Goal: Task Accomplishment & Management: Manage account settings

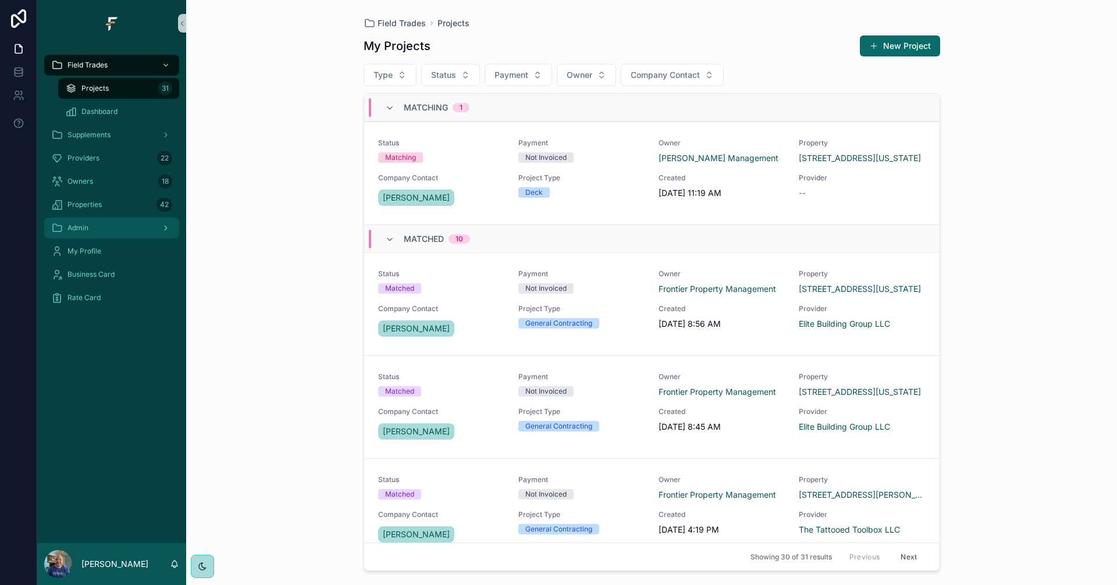
click at [114, 236] on div "Admin" at bounding box center [111, 228] width 121 height 19
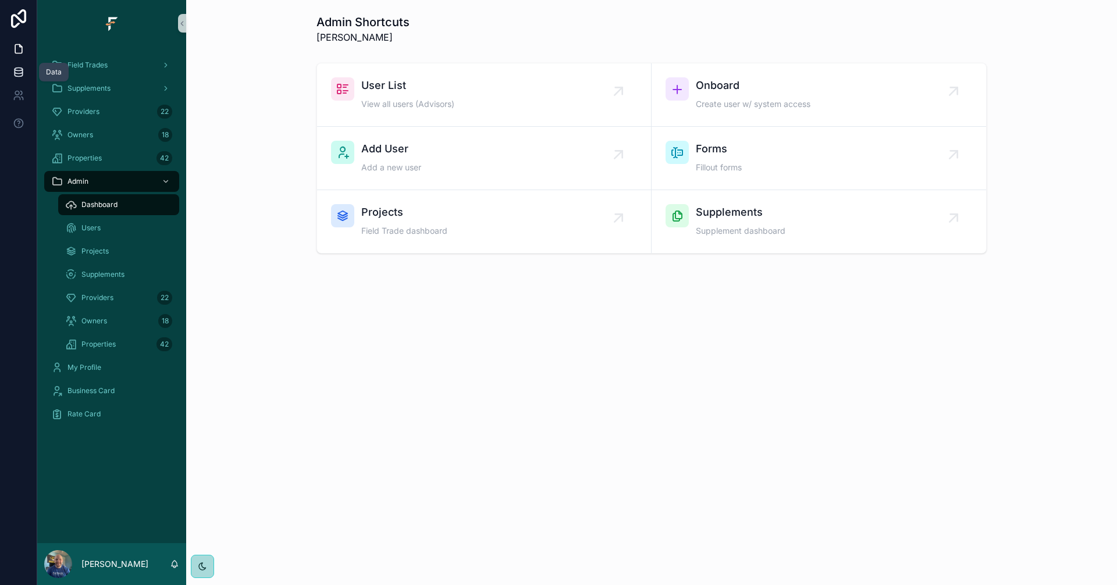
click at [17, 70] on icon at bounding box center [19, 72] width 12 height 12
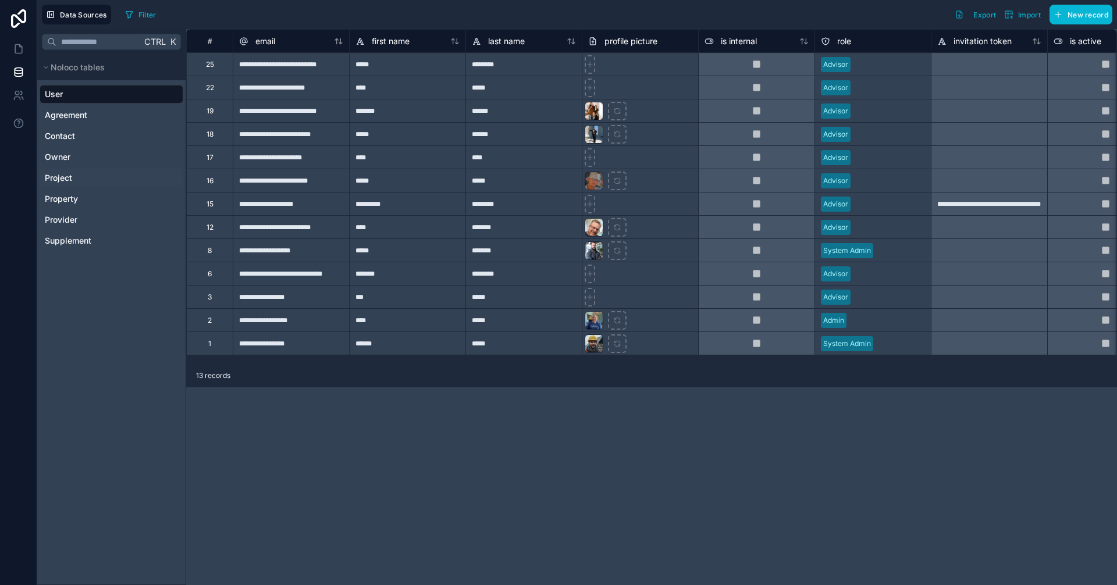
click at [79, 177] on link "Project" at bounding box center [110, 178] width 131 height 12
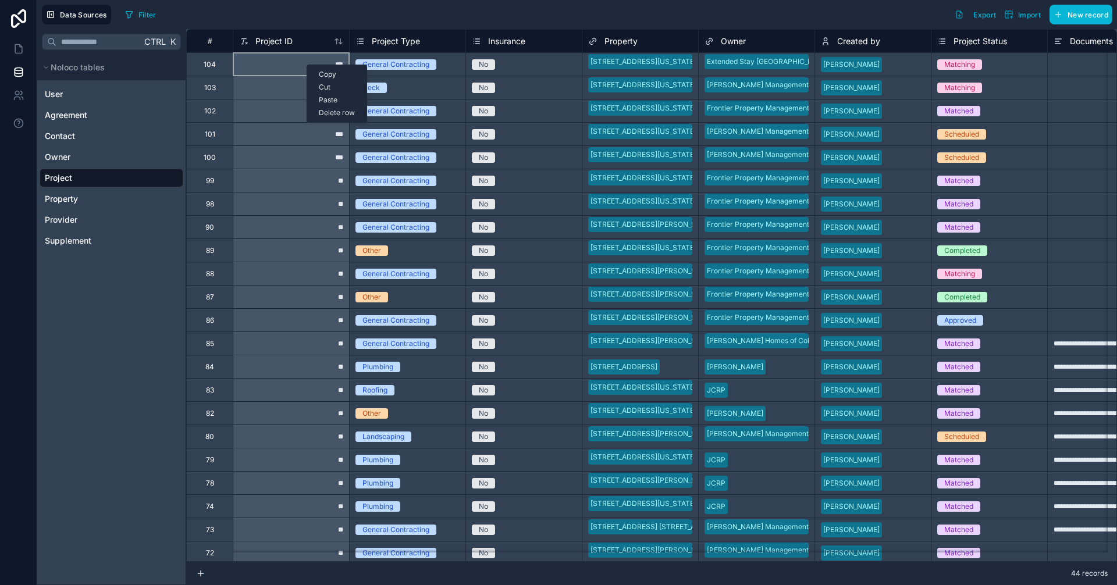
click at [339, 111] on div "Delete row" at bounding box center [336, 112] width 59 height 13
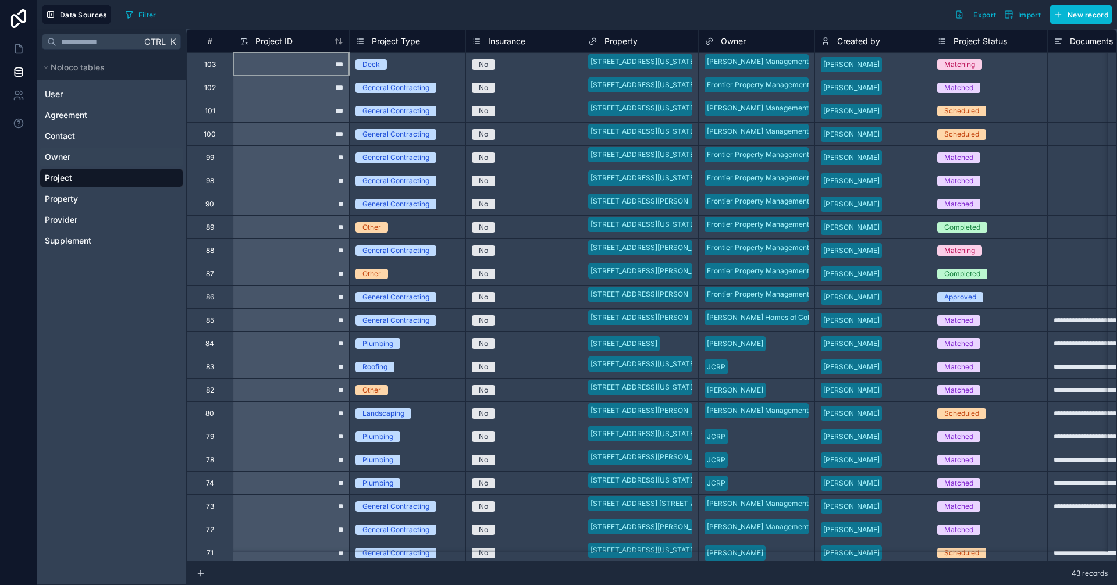
click at [66, 152] on span "Owner" at bounding box center [58, 157] width 26 height 12
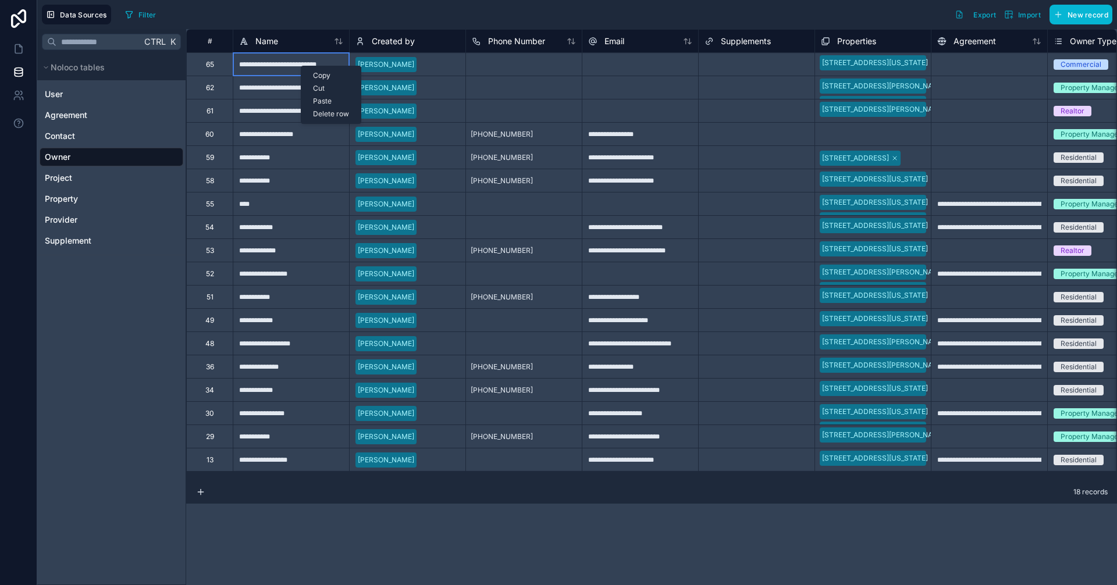
click at [318, 115] on div "Delete row" at bounding box center [330, 114] width 59 height 13
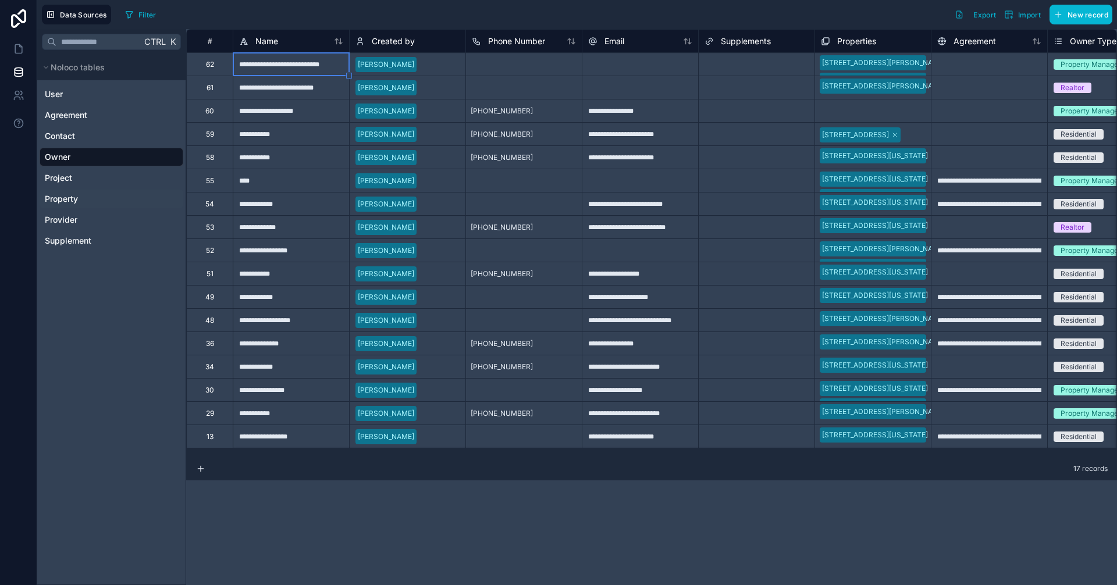
click at [81, 200] on link "Property" at bounding box center [110, 199] width 131 height 12
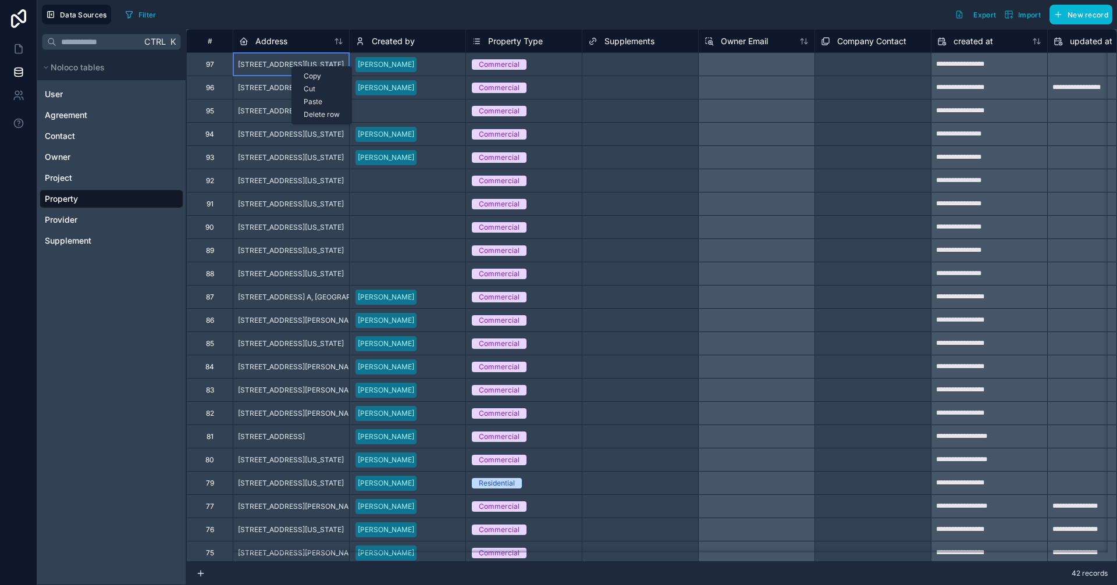
click at [312, 113] on div "Delete row" at bounding box center [321, 114] width 59 height 13
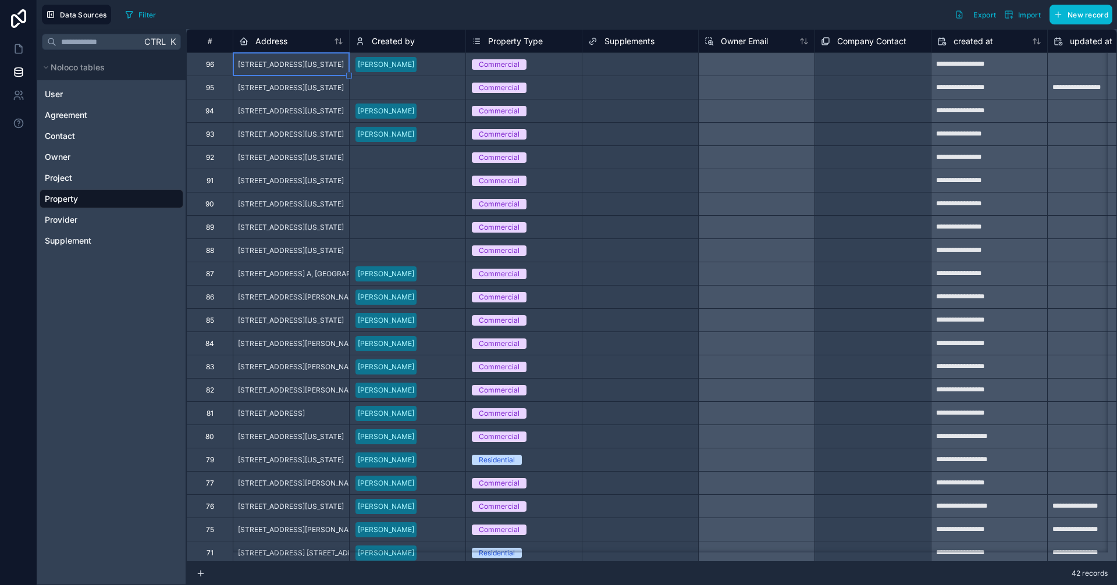
type input "**********"
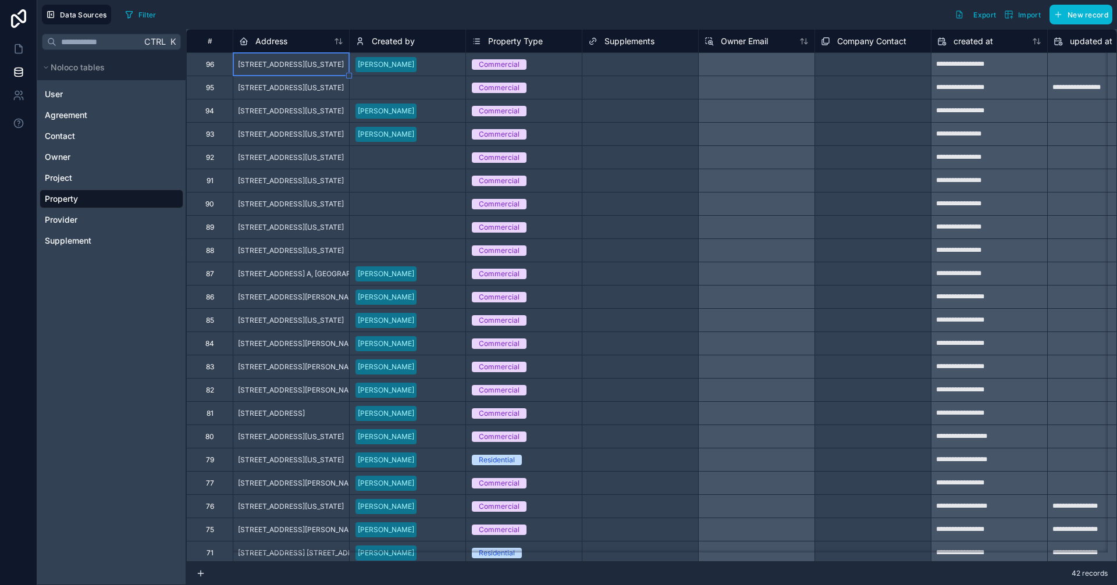
type input "**********"
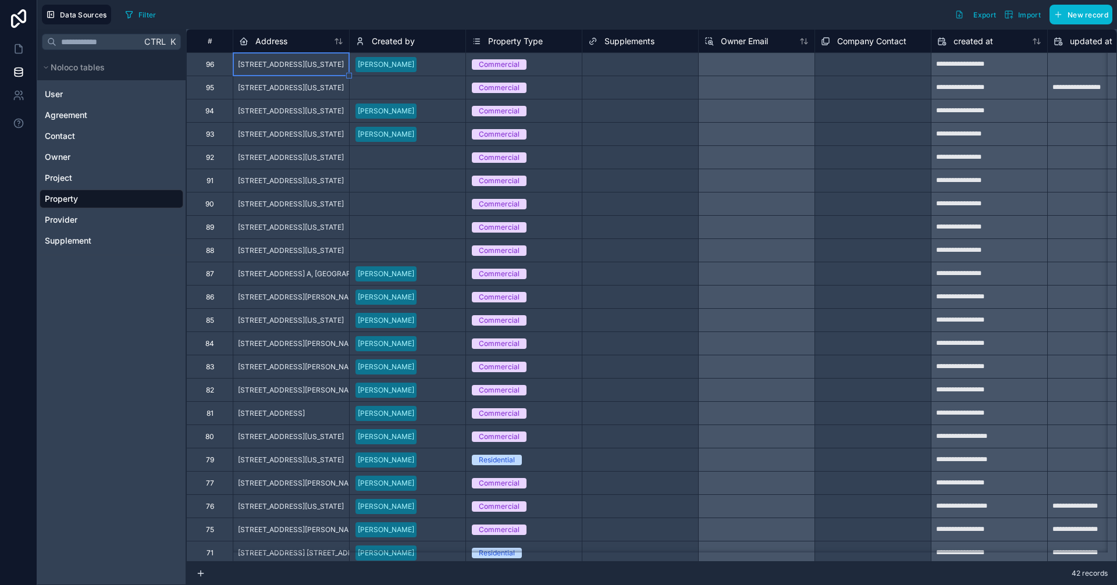
type input "**********"
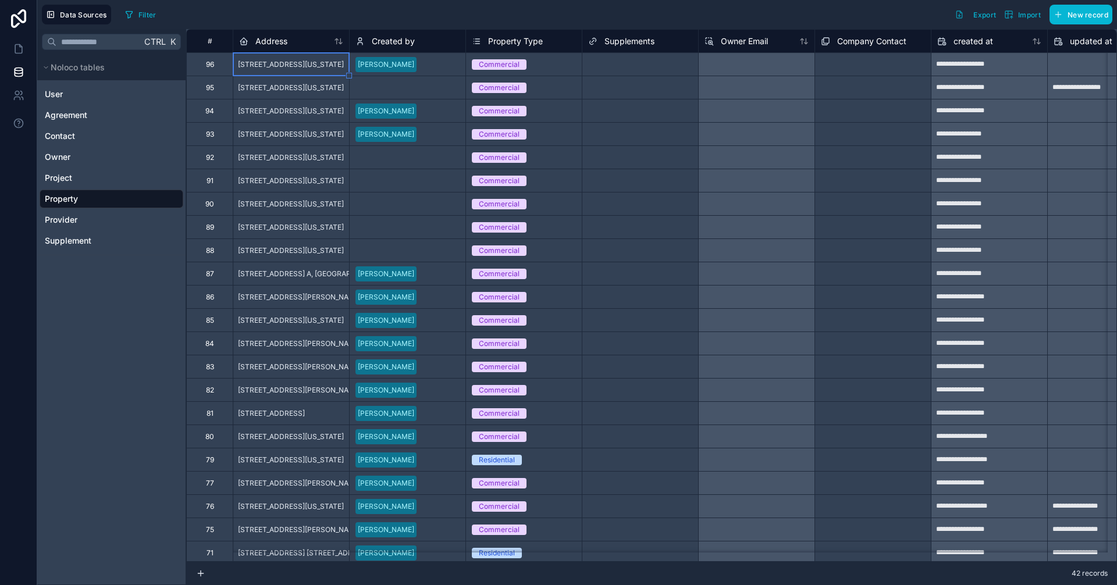
type input "**********"
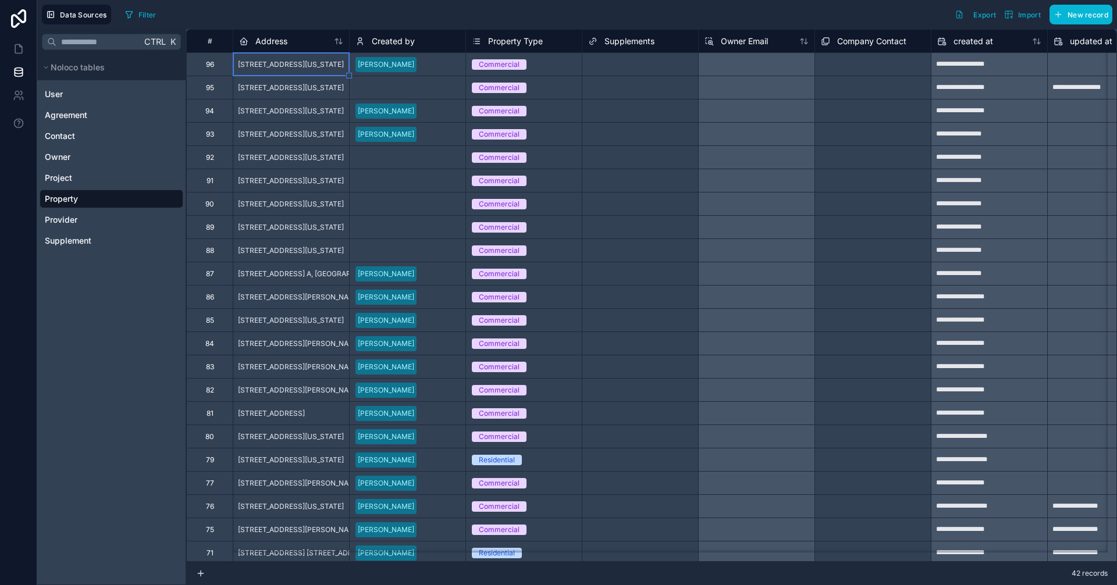
type input "**********"
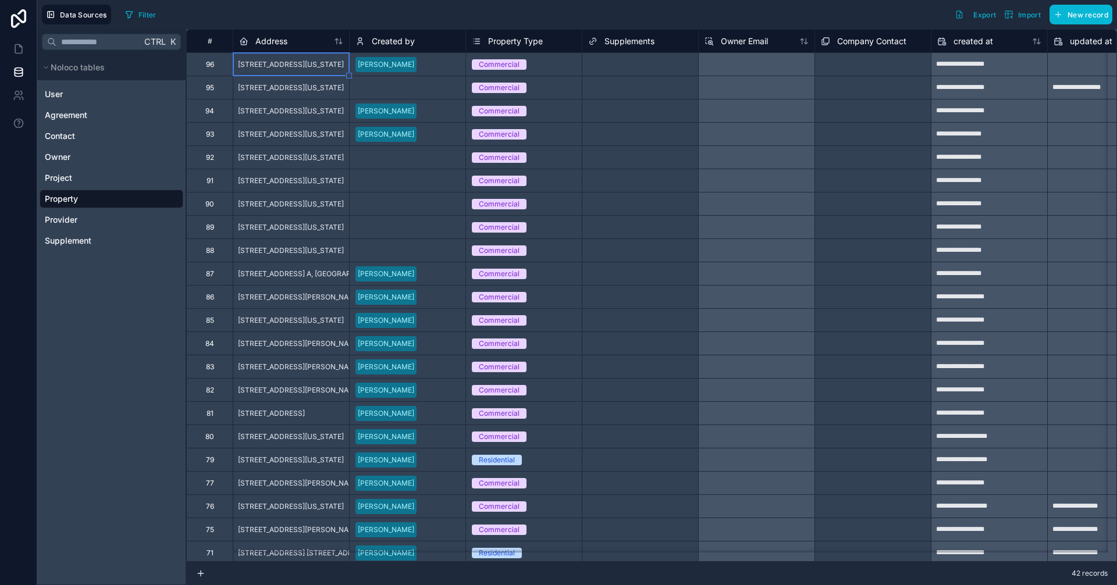
type input "**********"
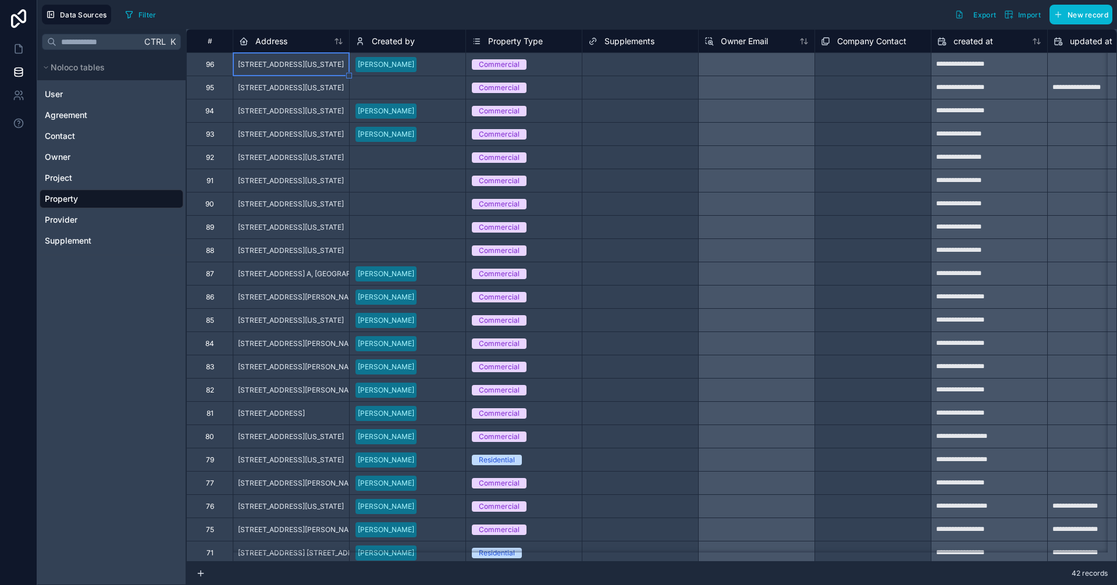
type input "**********"
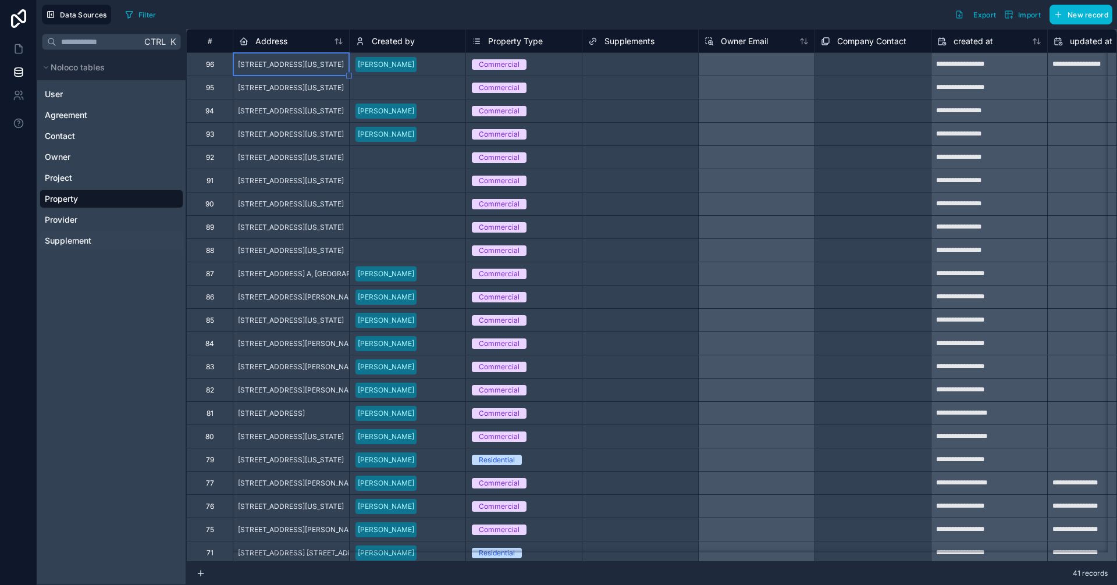
click at [95, 242] on link "Supplement" at bounding box center [110, 241] width 131 height 12
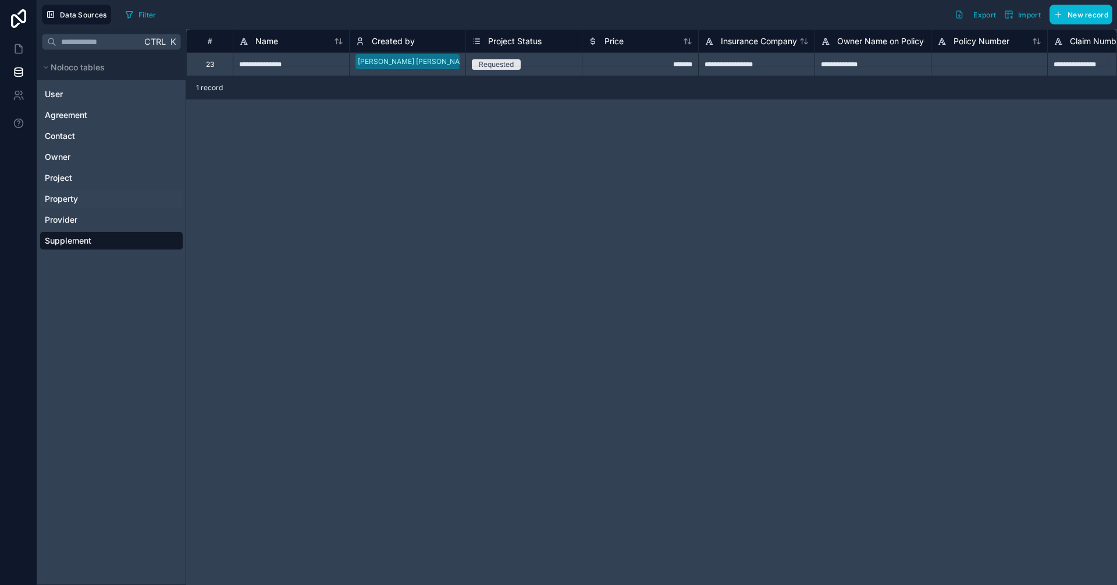
click at [108, 200] on link "Property" at bounding box center [110, 199] width 131 height 12
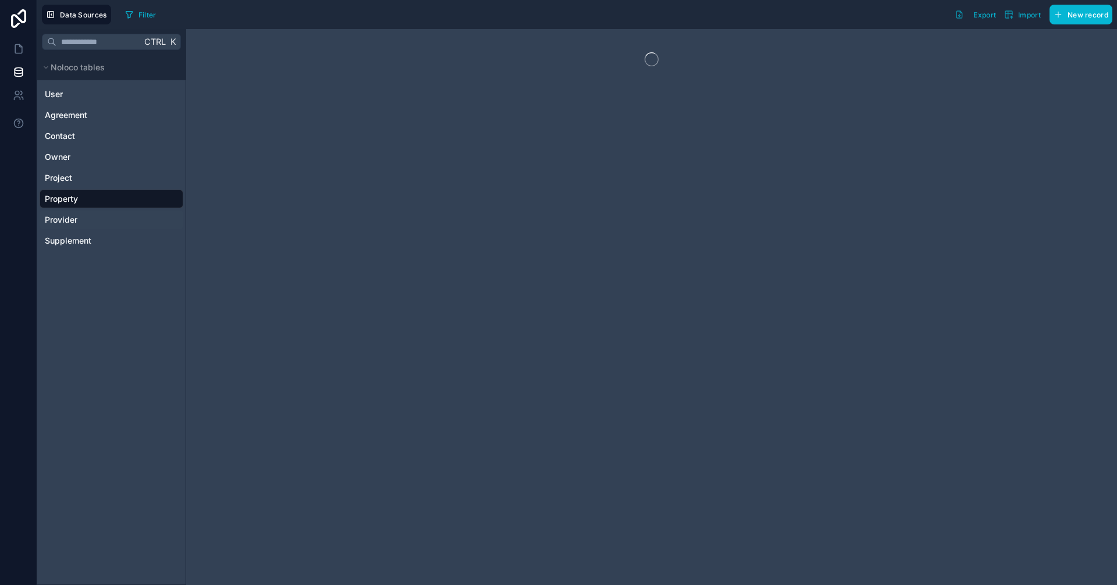
click at [112, 223] on link "Provider" at bounding box center [110, 220] width 131 height 12
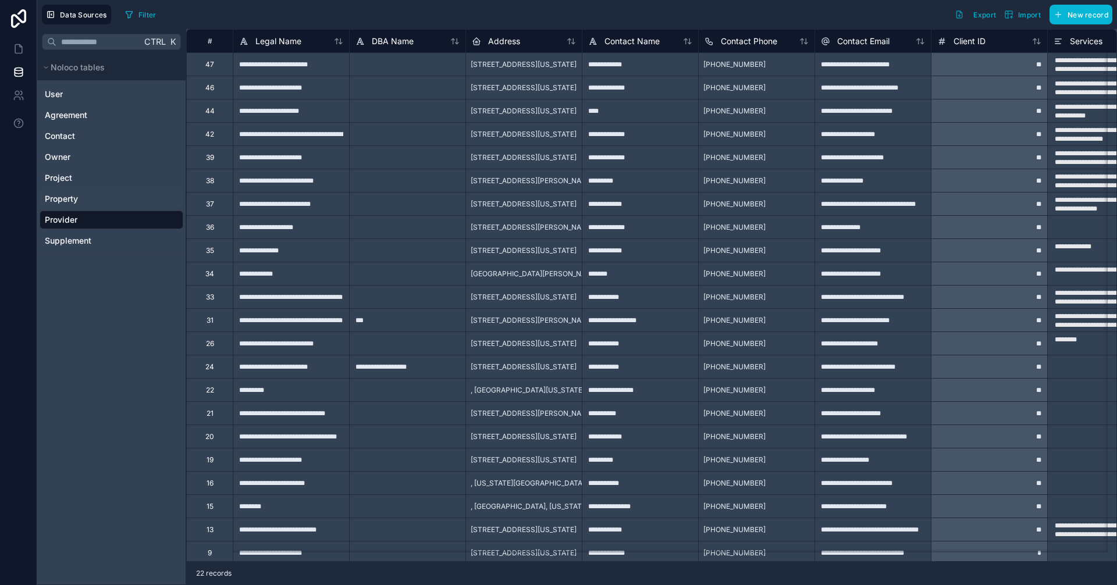
click at [108, 201] on link "Property" at bounding box center [110, 199] width 131 height 12
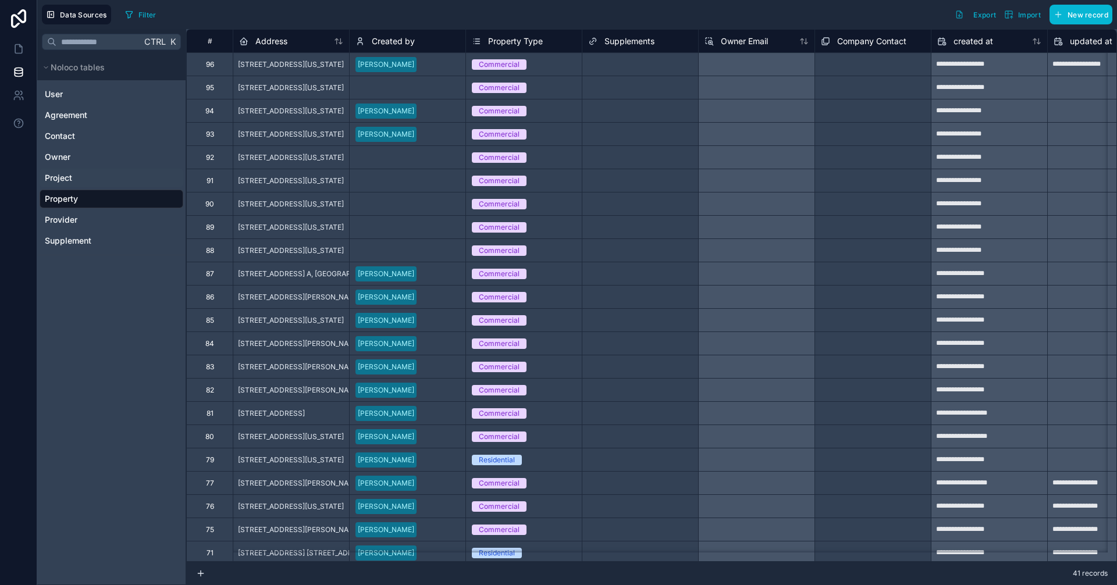
click at [106, 179] on link "Project" at bounding box center [110, 178] width 131 height 12
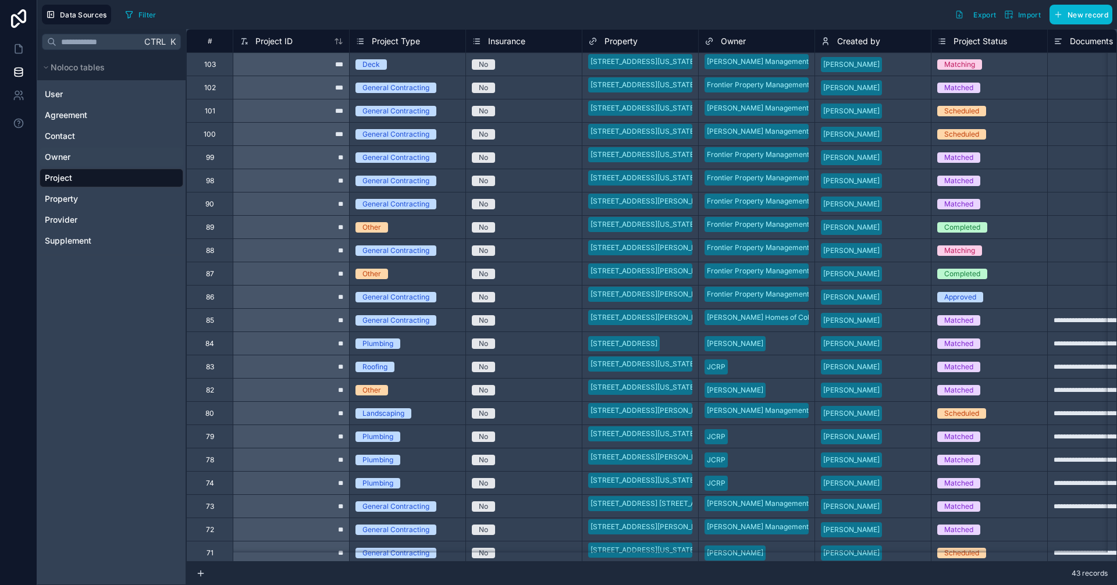
click at [108, 162] on link "Owner" at bounding box center [110, 157] width 131 height 12
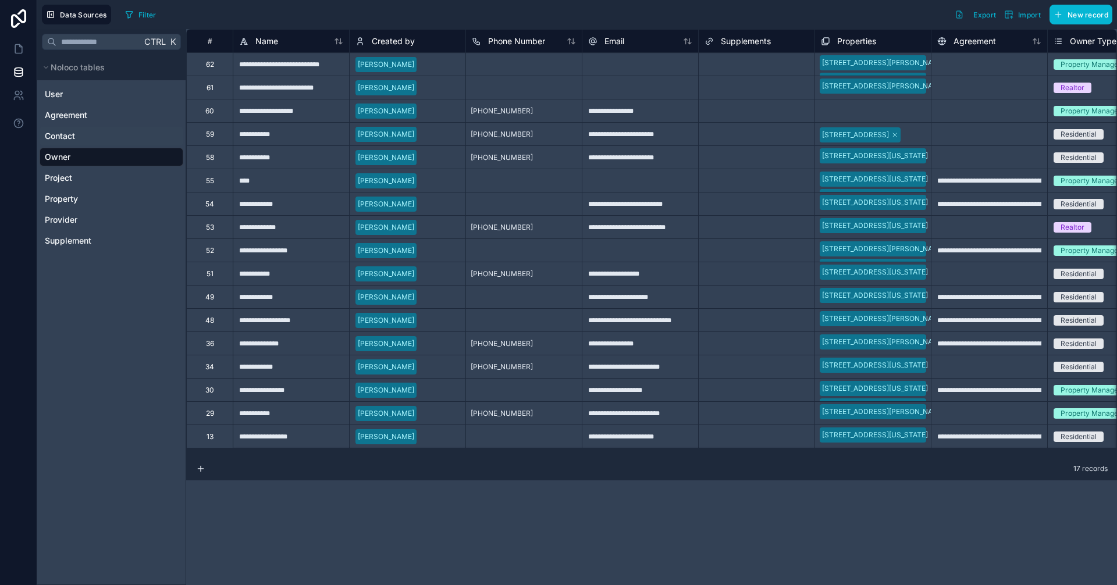
click at [116, 139] on link "Contact" at bounding box center [110, 136] width 131 height 12
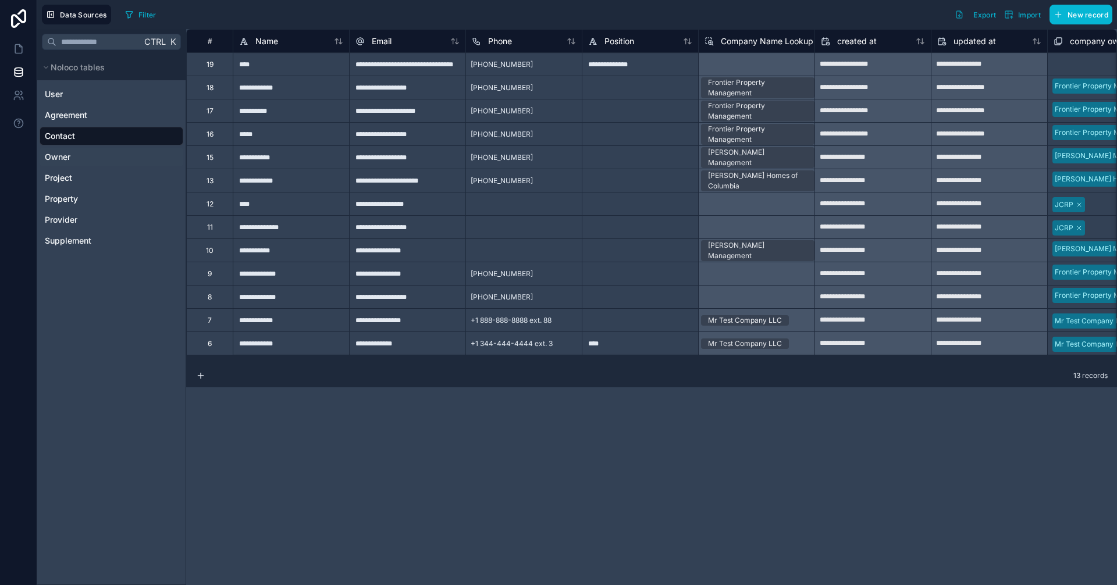
click at [100, 161] on link "Owner" at bounding box center [110, 157] width 131 height 12
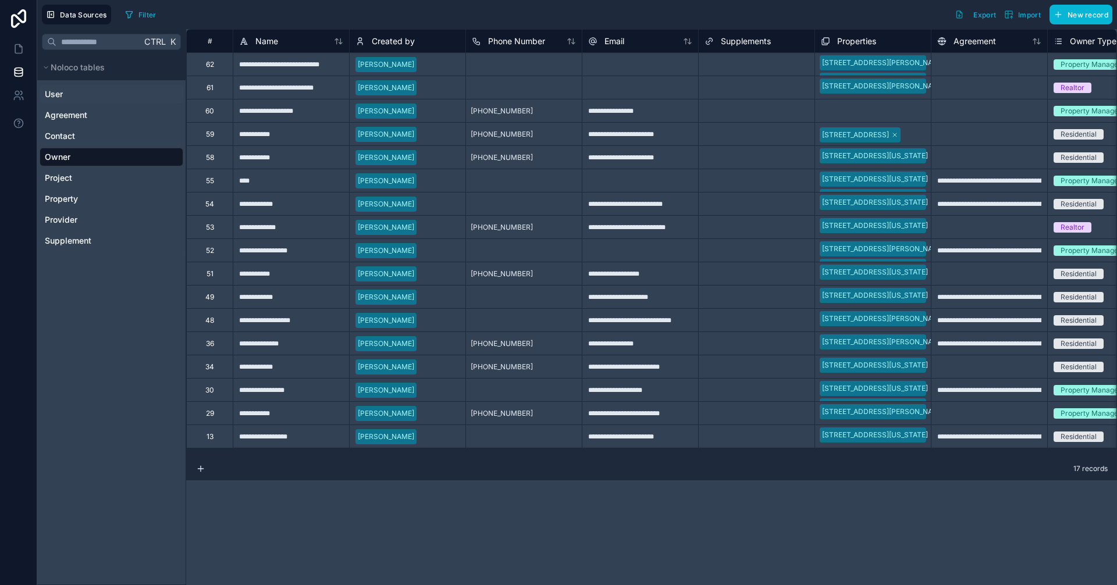
click at [100, 94] on link "User" at bounding box center [110, 94] width 131 height 12
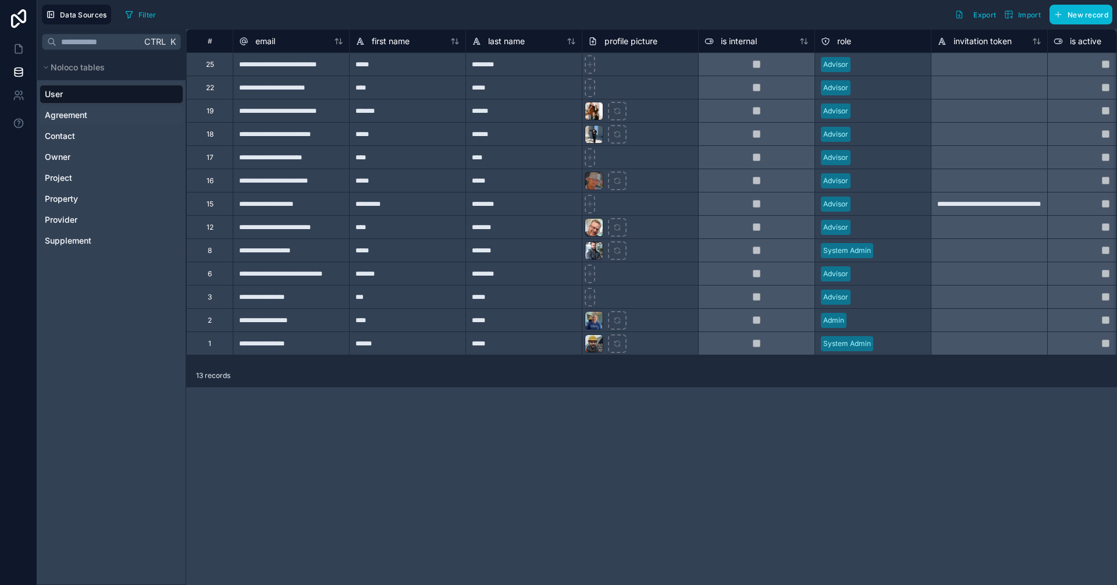
click at [98, 114] on link "Agreement" at bounding box center [110, 115] width 131 height 12
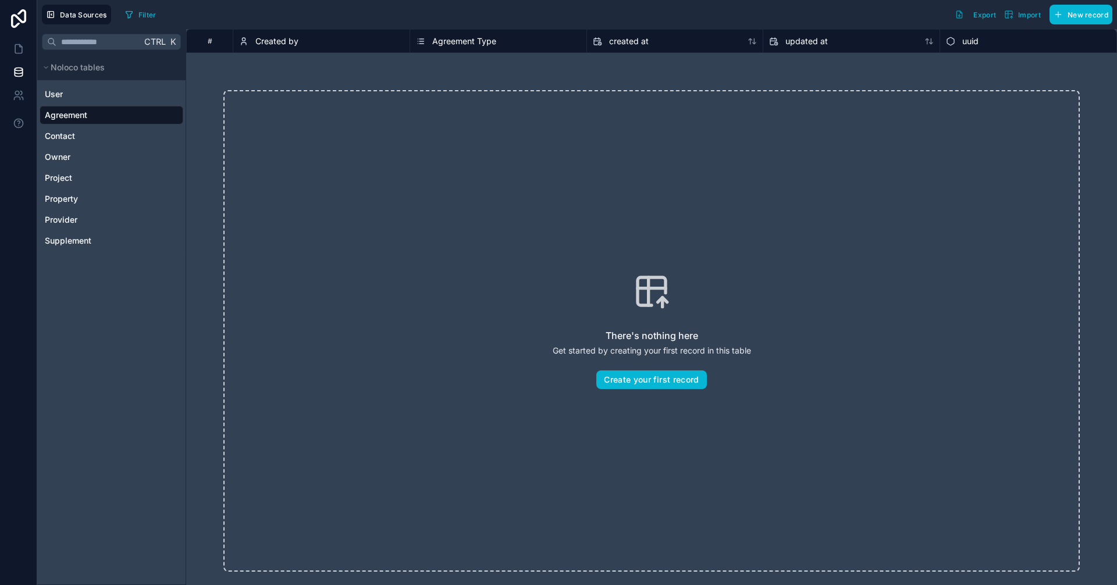
click at [102, 146] on div "User Agreement Contact Owner Project Property Provider Supplement" at bounding box center [112, 165] width 144 height 170
click at [69, 143] on div "Contact" at bounding box center [112, 136] width 144 height 19
click at [67, 138] on span "Contact" at bounding box center [60, 136] width 30 height 12
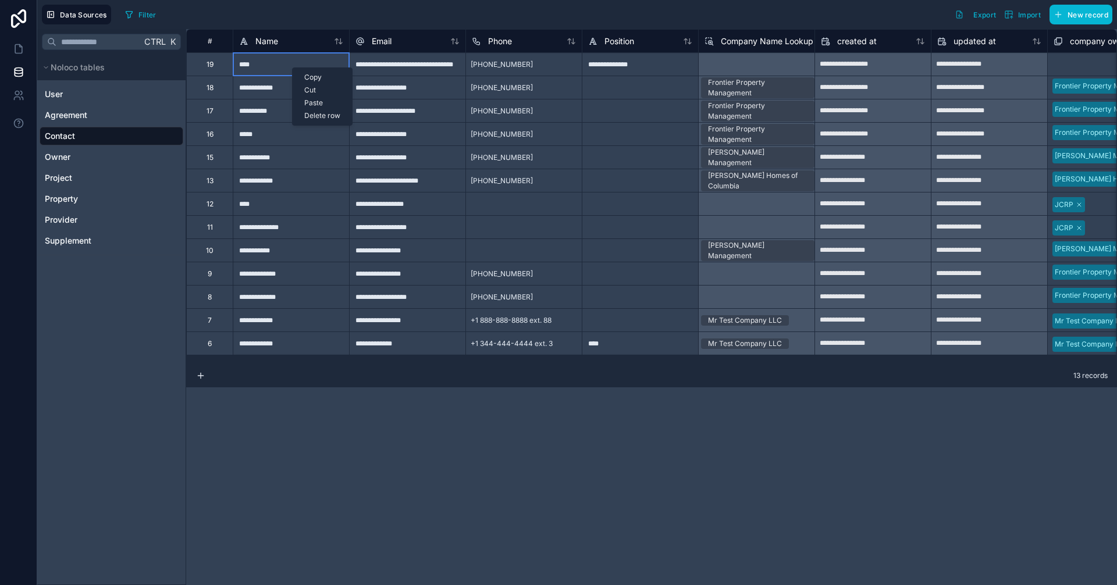
click at [326, 114] on div "Delete row" at bounding box center [322, 115] width 59 height 13
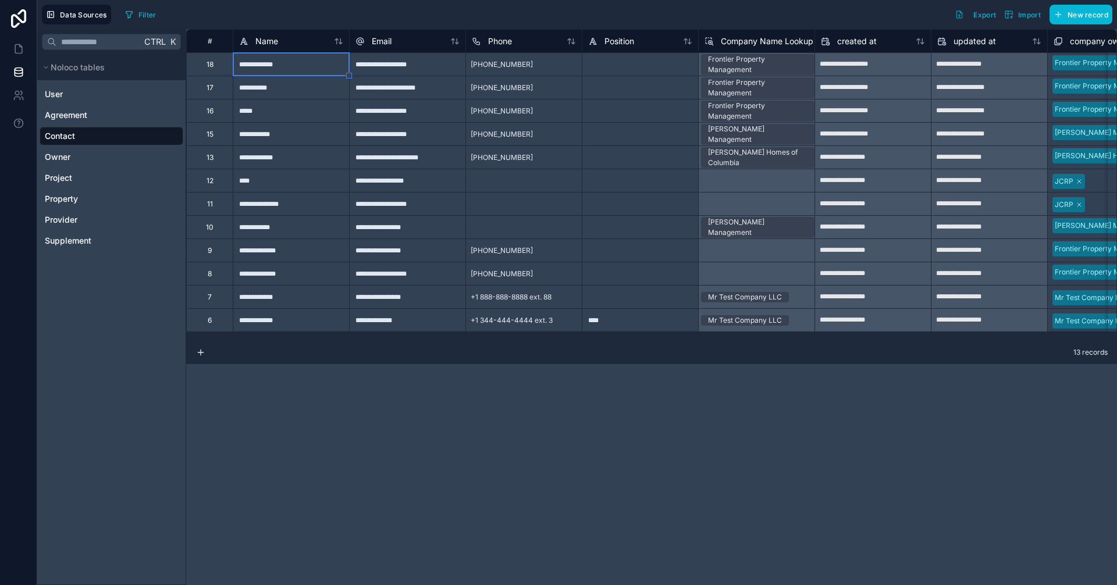
type input "**********"
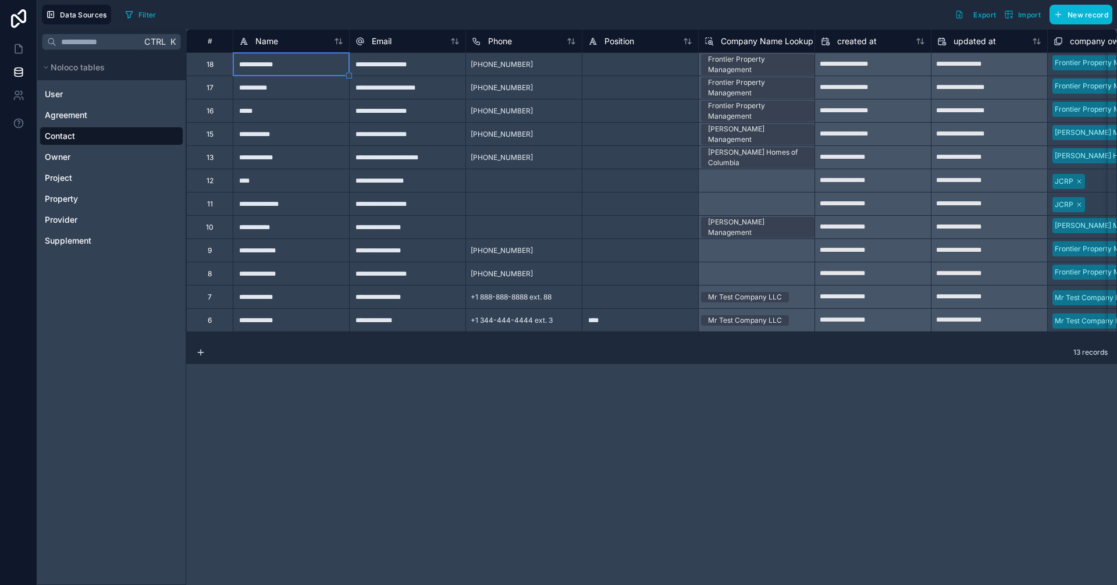
type input "**********"
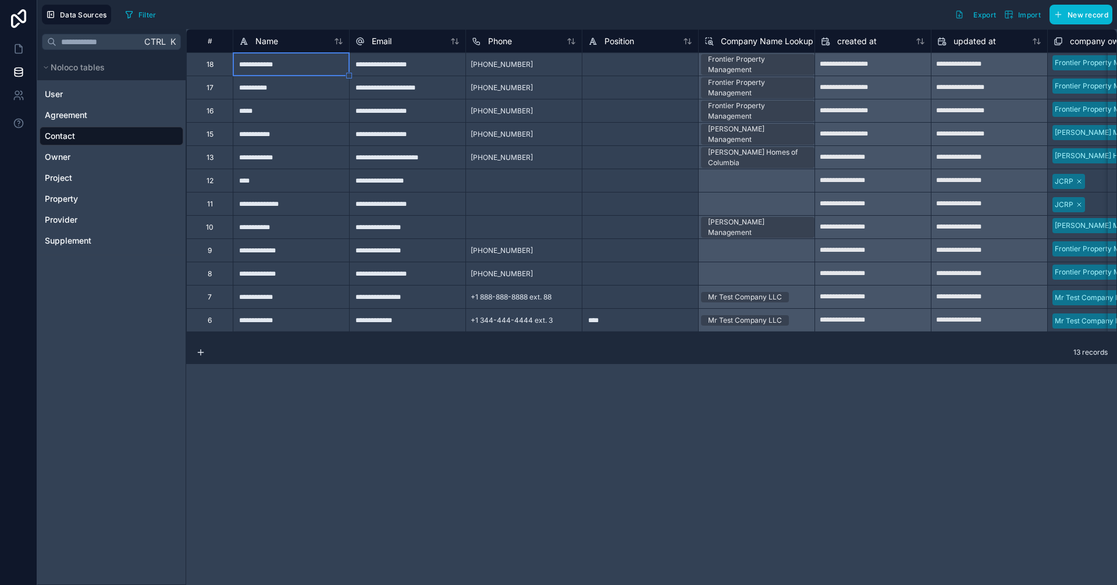
type input "**********"
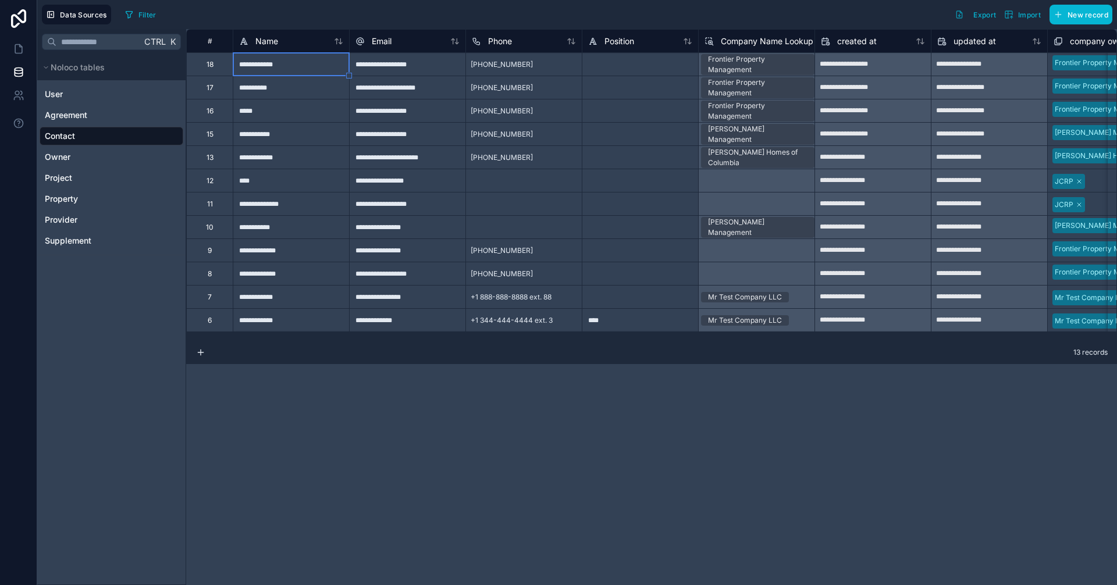
type input "**********"
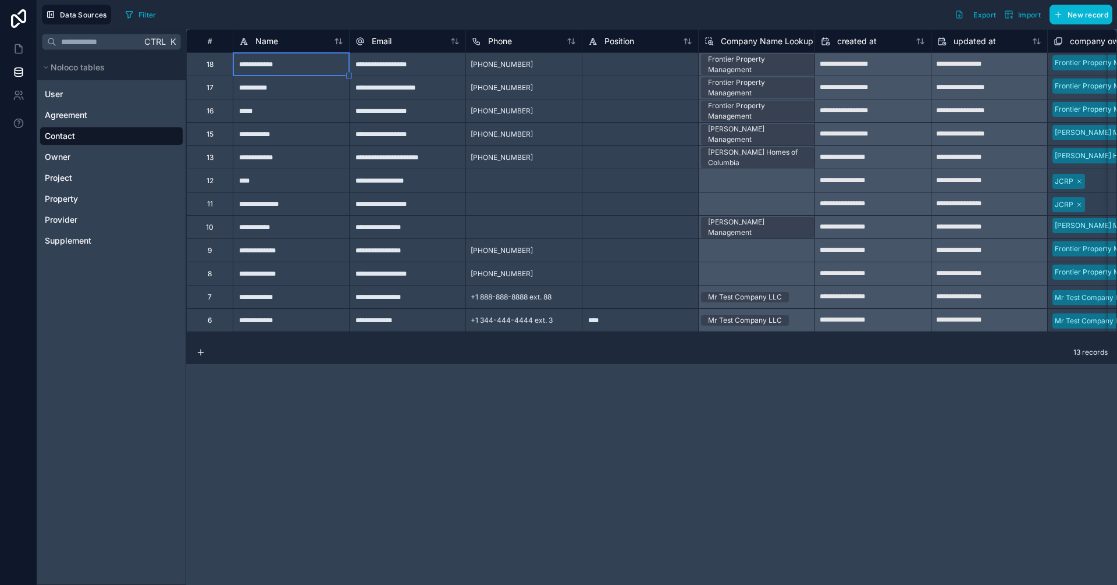
type input "**********"
click at [74, 155] on link "Owner" at bounding box center [110, 157] width 131 height 12
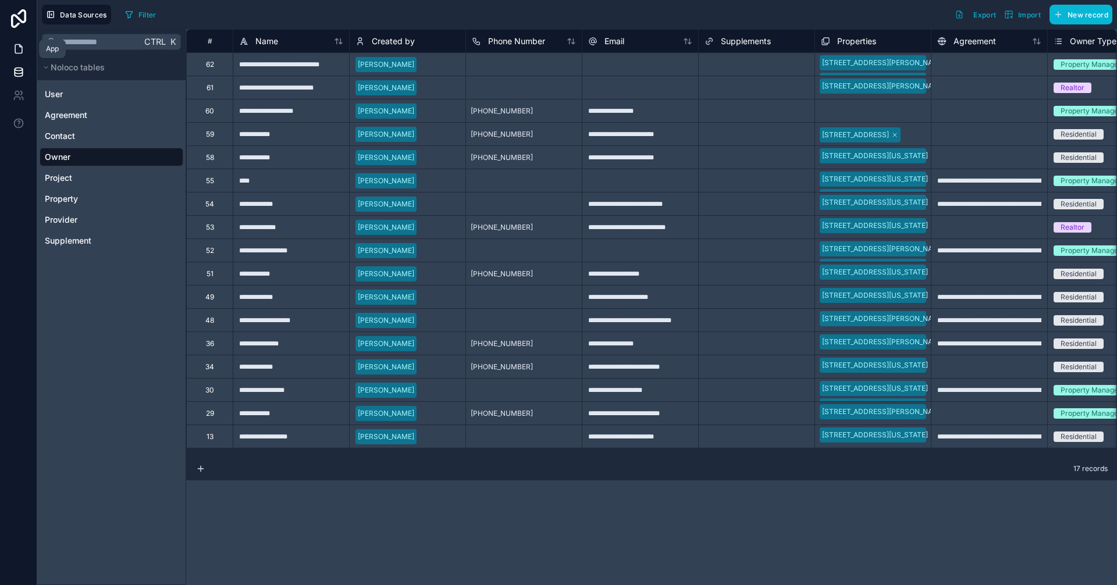
click at [20, 52] on icon at bounding box center [19, 49] width 12 height 12
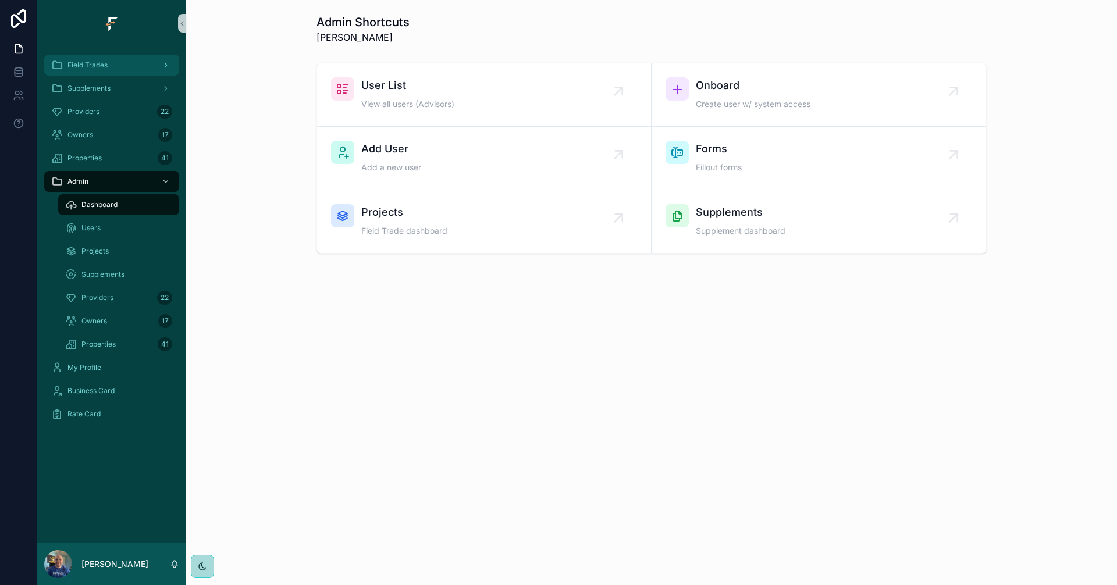
click at [103, 66] on span "Field Trades" at bounding box center [87, 65] width 40 height 9
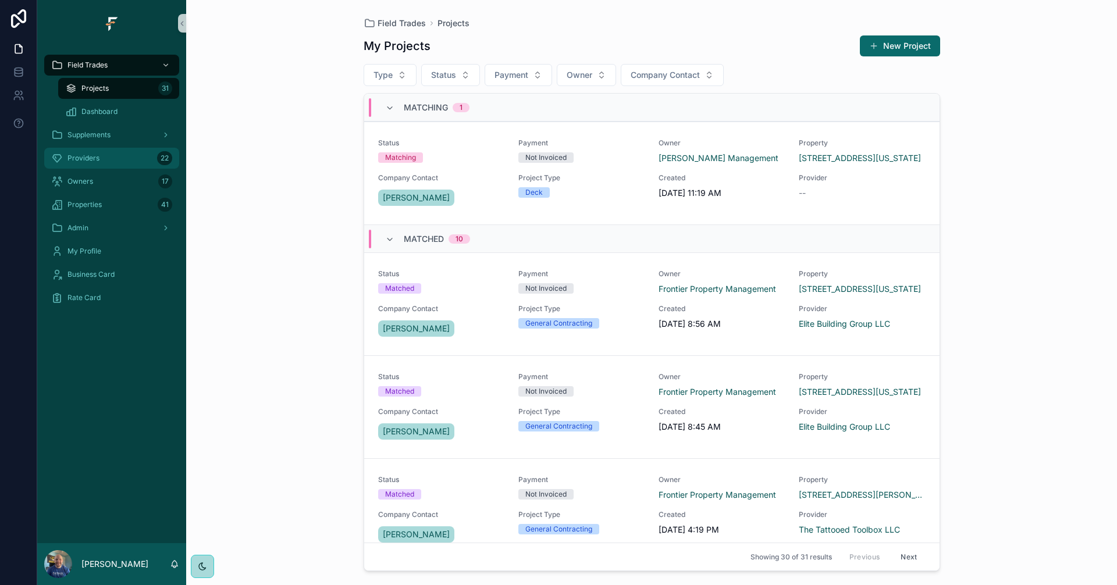
click at [123, 159] on div "Providers 22" at bounding box center [111, 158] width 121 height 19
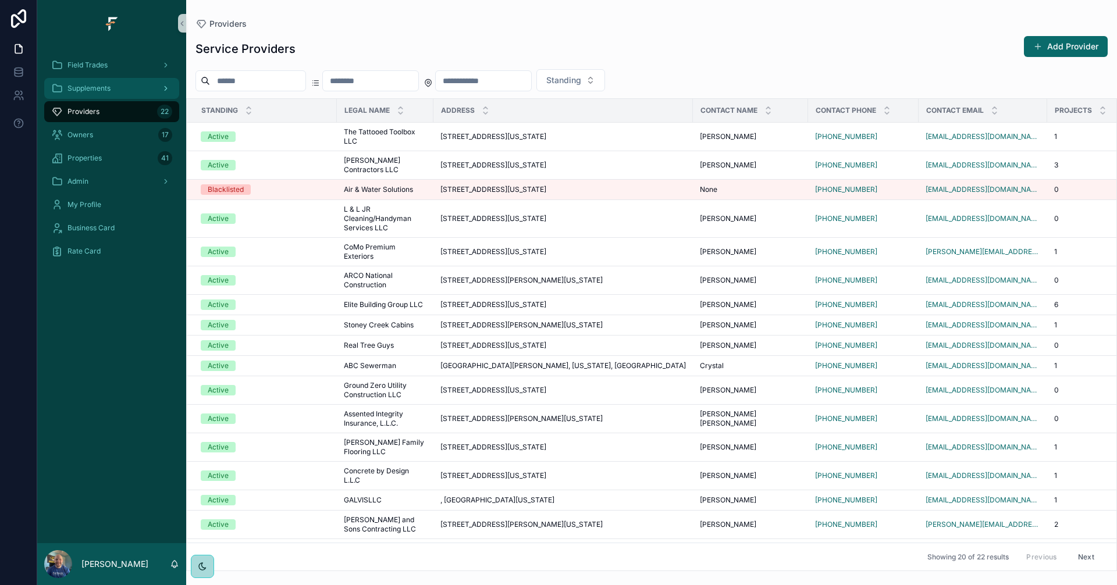
click at [123, 97] on div "Supplements" at bounding box center [111, 88] width 121 height 19
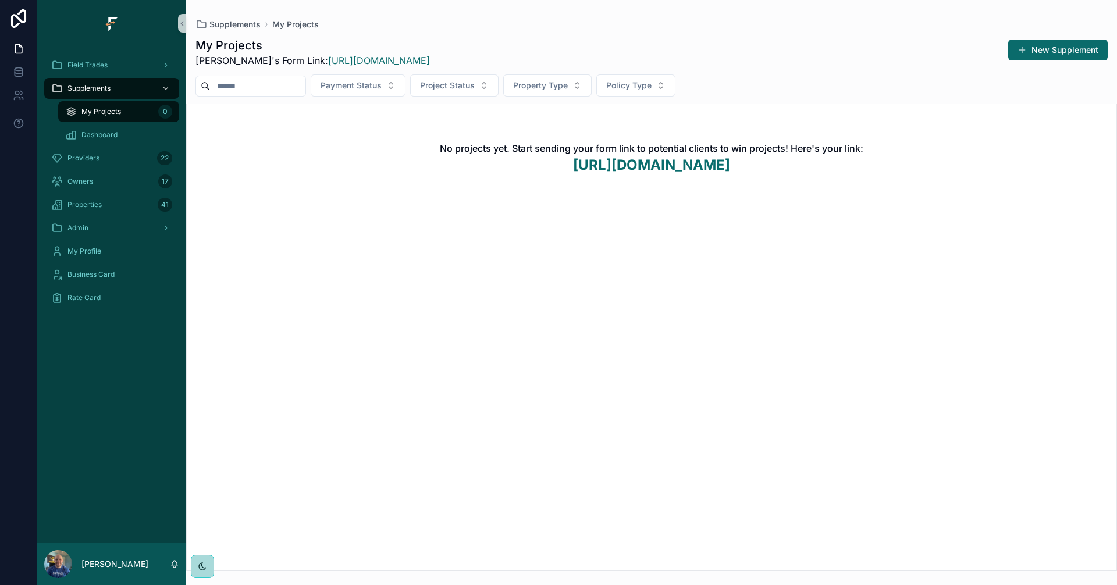
click at [119, 76] on div "Field Trades" at bounding box center [111, 65] width 149 height 23
click at [119, 68] on div "Field Trades" at bounding box center [111, 65] width 121 height 19
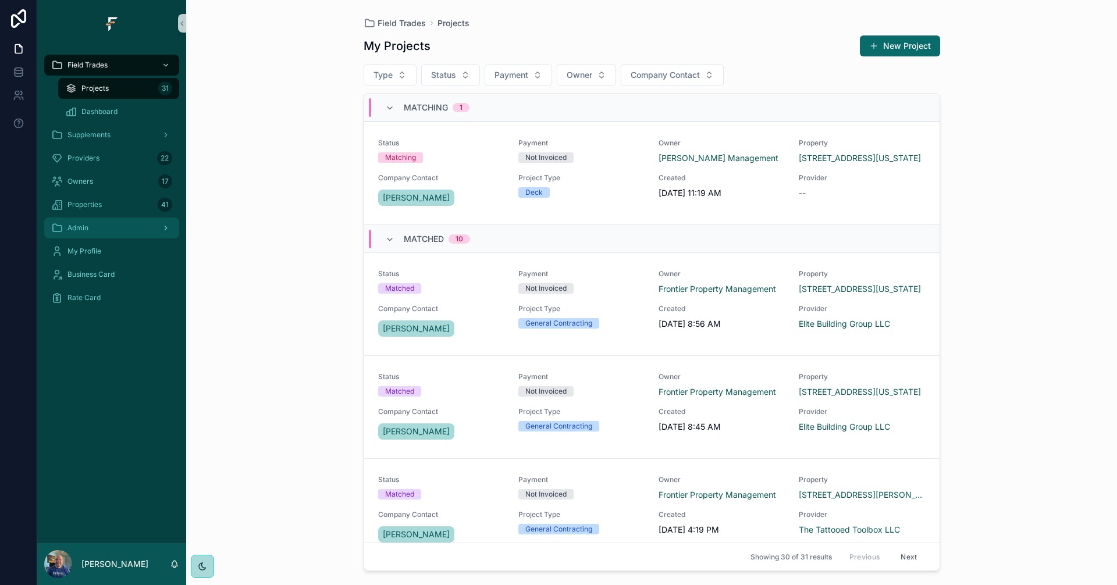
click at [112, 231] on div "Admin" at bounding box center [111, 228] width 121 height 19
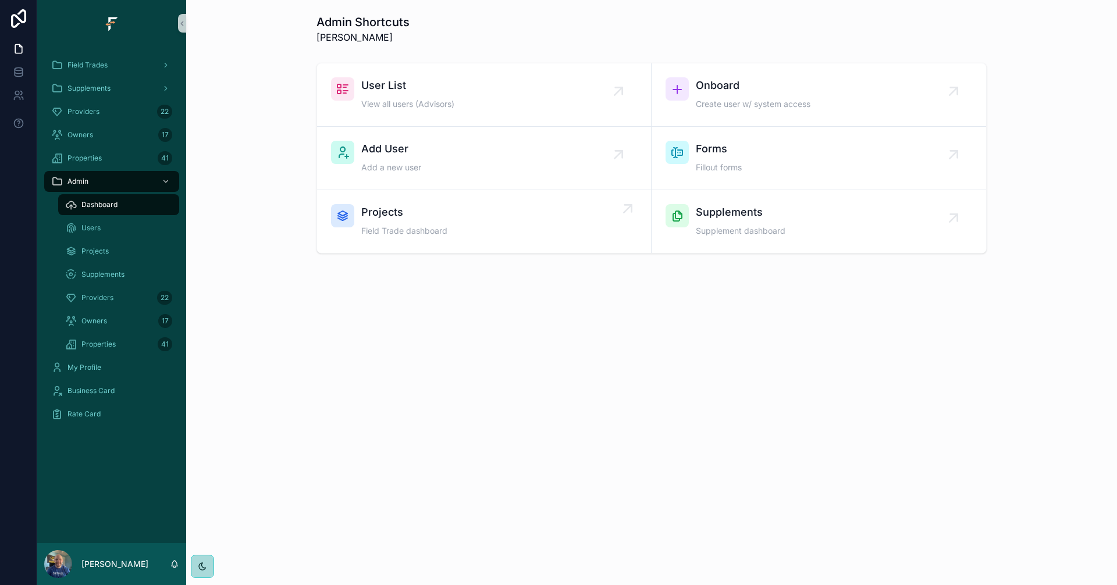
click at [451, 214] on div "Projects Field Trade dashboard" at bounding box center [484, 221] width 306 height 35
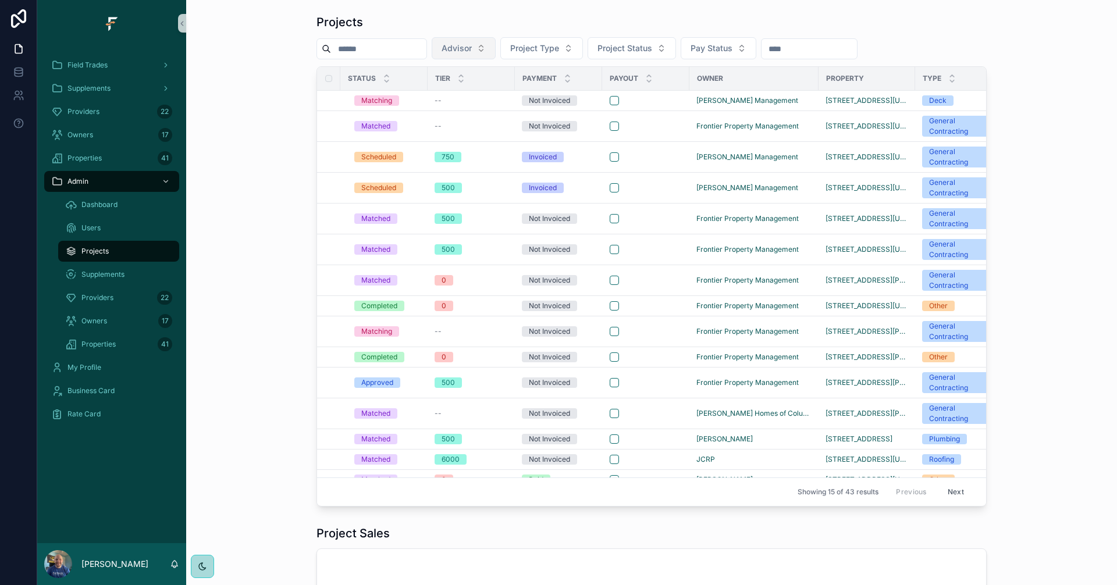
click at [472, 48] on span "Advisor" at bounding box center [457, 48] width 30 height 12
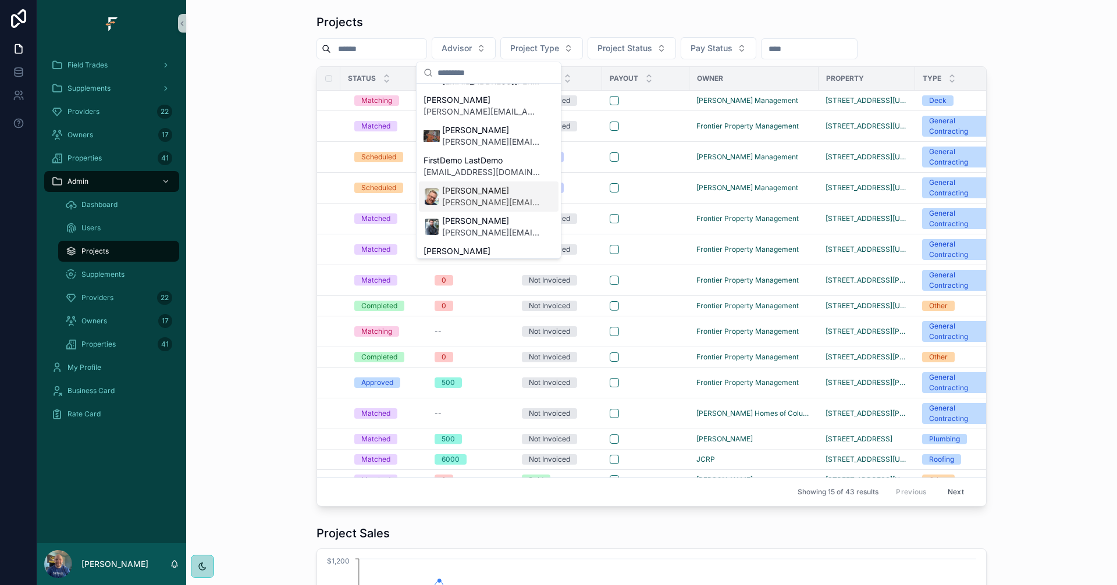
click at [471, 198] on span "[PERSON_NAME][EMAIL_ADDRESS][PERSON_NAME][DOMAIN_NAME]" at bounding box center [491, 203] width 98 height 12
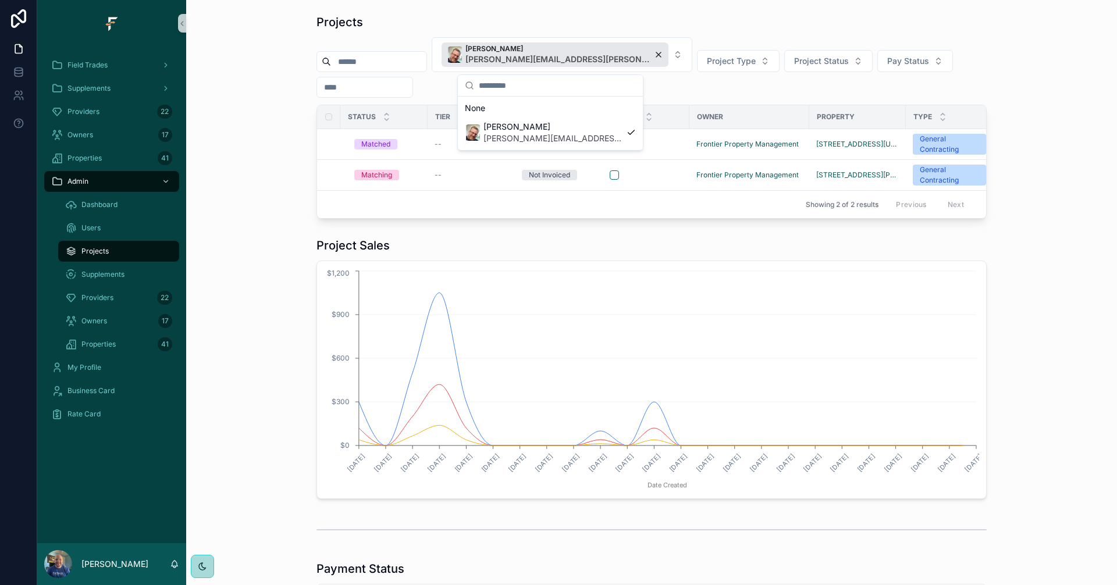
click at [253, 159] on div "Projects [PERSON_NAME] [PERSON_NAME][EMAIL_ADDRESS][PERSON_NAME][DOMAIN_NAME] P…" at bounding box center [652, 116] width 912 height 214
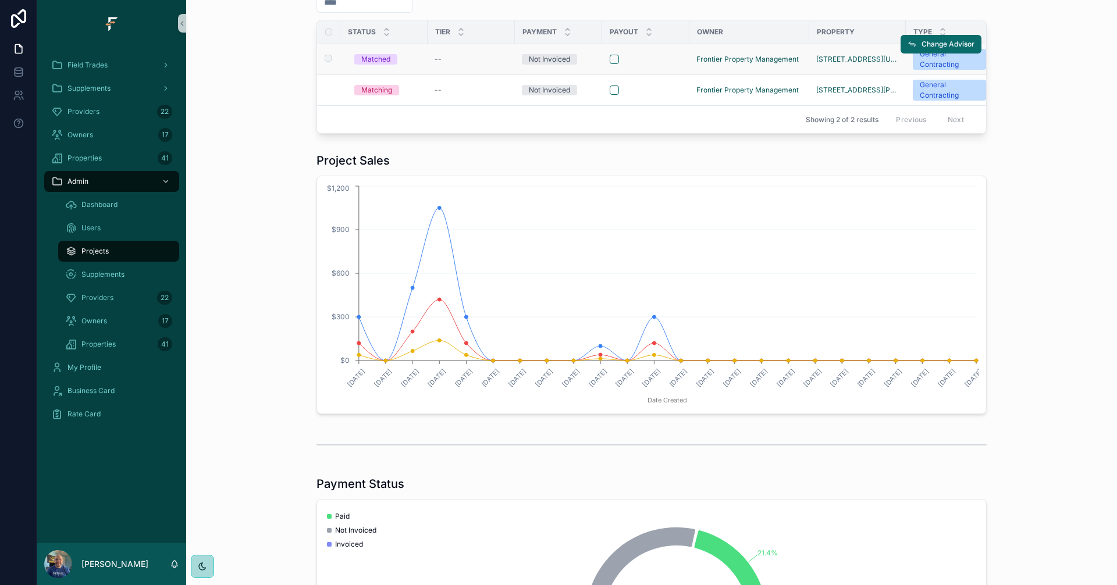
scroll to position [0, 0]
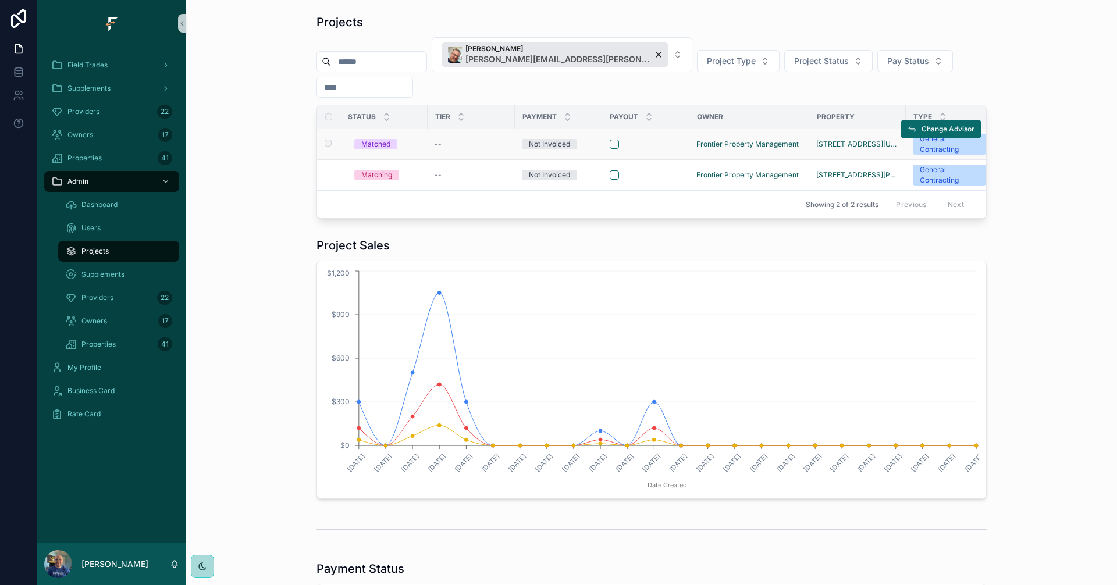
click at [493, 138] on td "--" at bounding box center [471, 144] width 87 height 31
click at [474, 142] on div "--" at bounding box center [471, 144] width 73 height 9
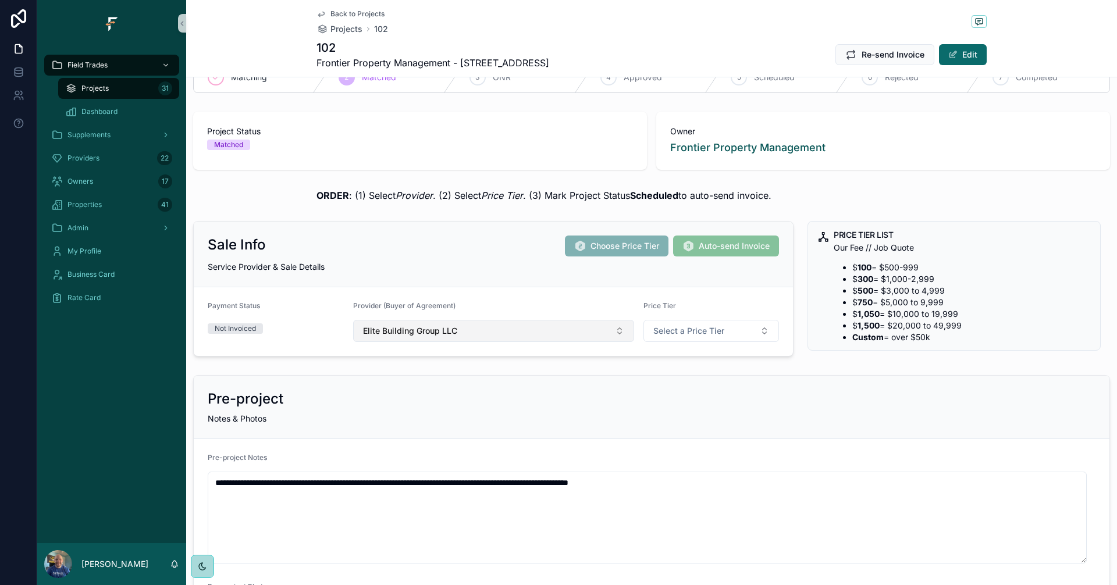
scroll to position [58, 0]
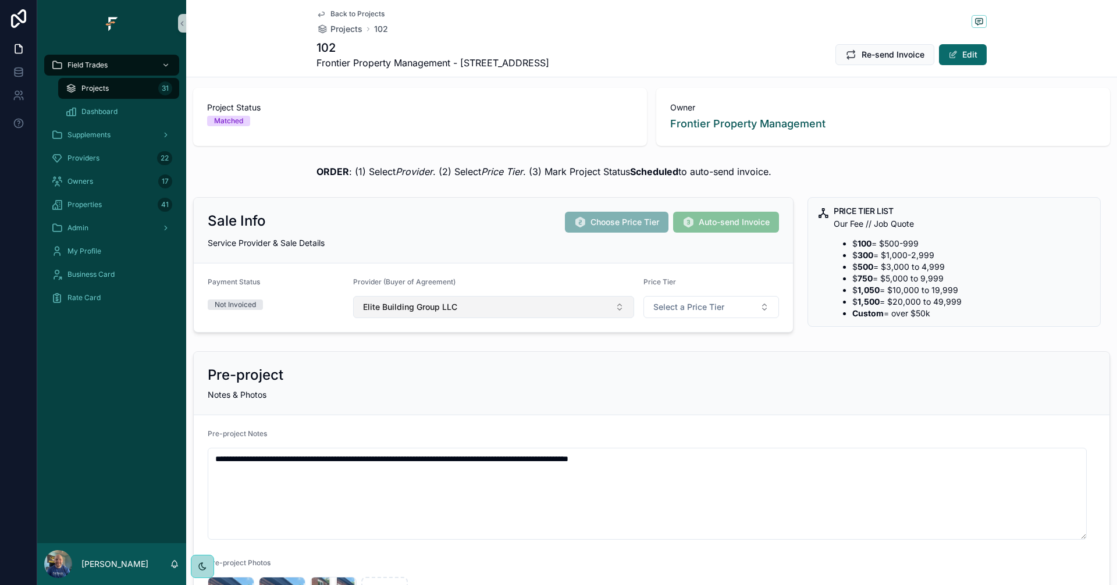
click at [527, 317] on button "Elite Building Group LLC" at bounding box center [493, 307] width 281 height 22
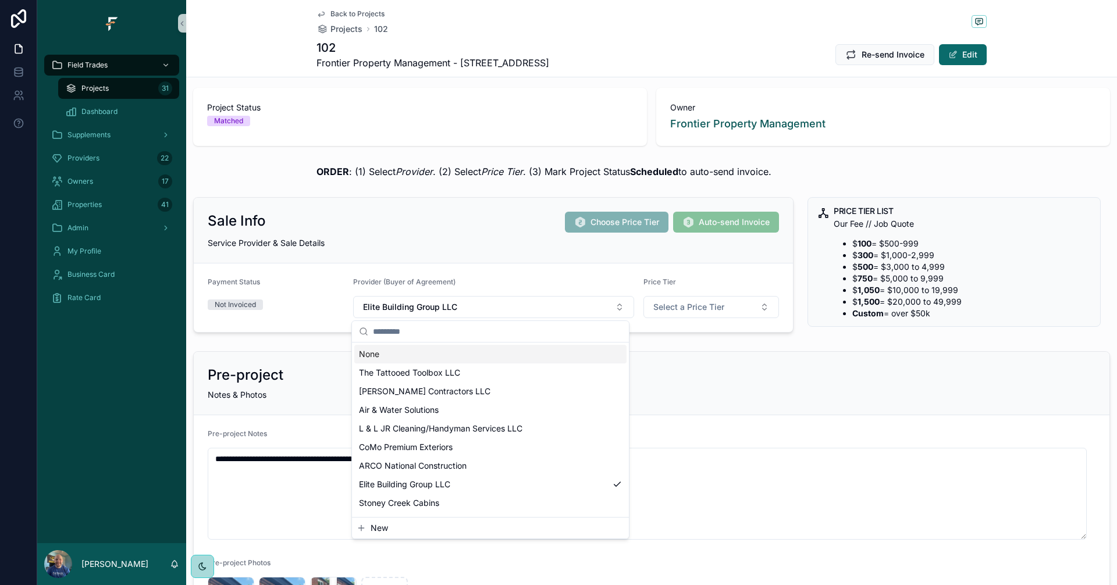
click at [391, 360] on div "None" at bounding box center [490, 354] width 272 height 19
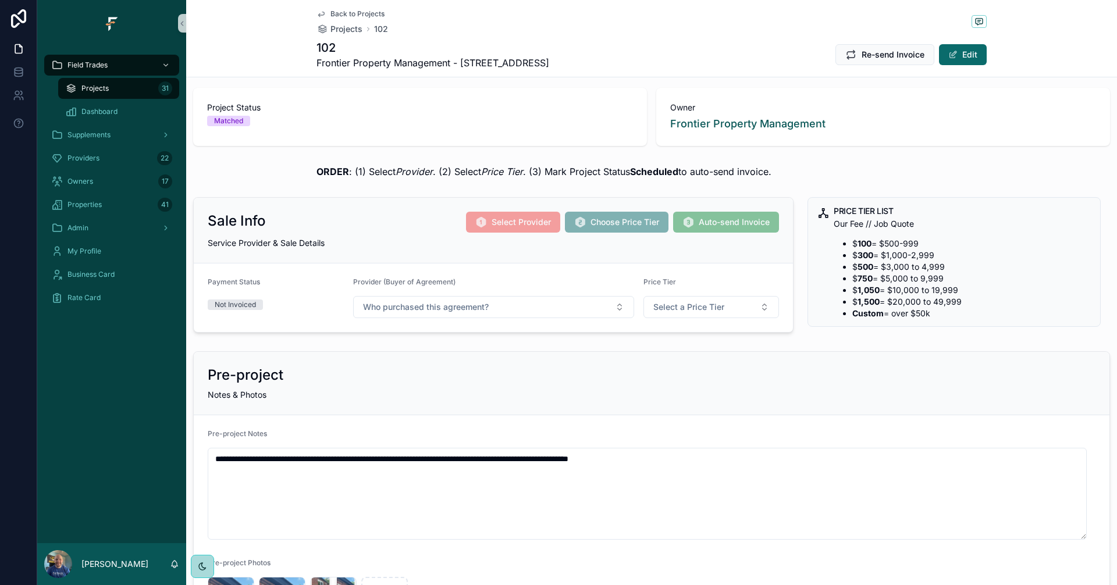
scroll to position [0, 0]
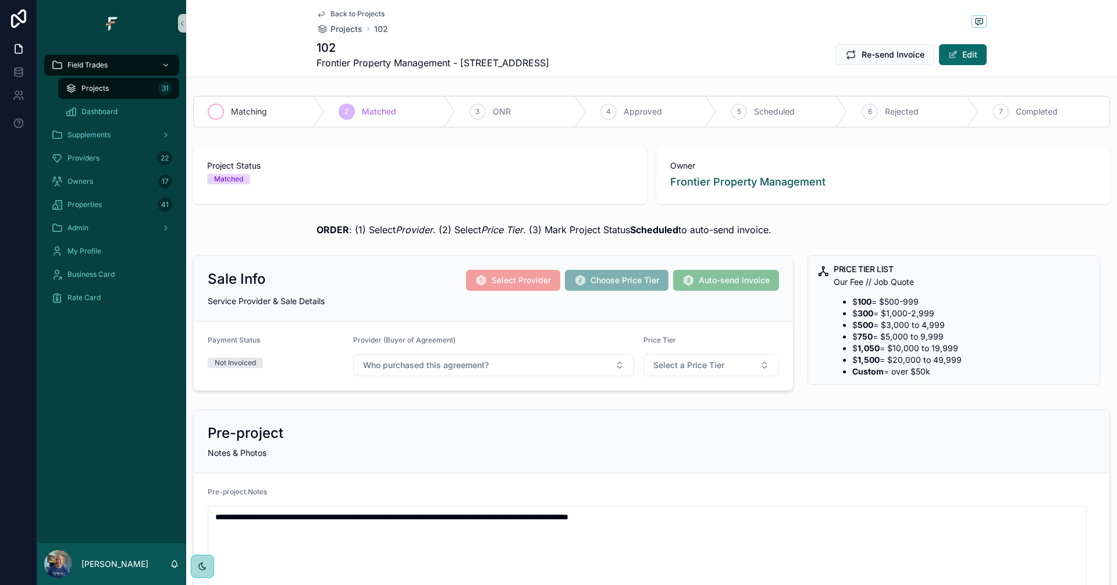
click at [263, 108] on span "Matching" at bounding box center [249, 112] width 36 height 12
click at [105, 85] on span "Projects" at bounding box center [94, 88] width 27 height 9
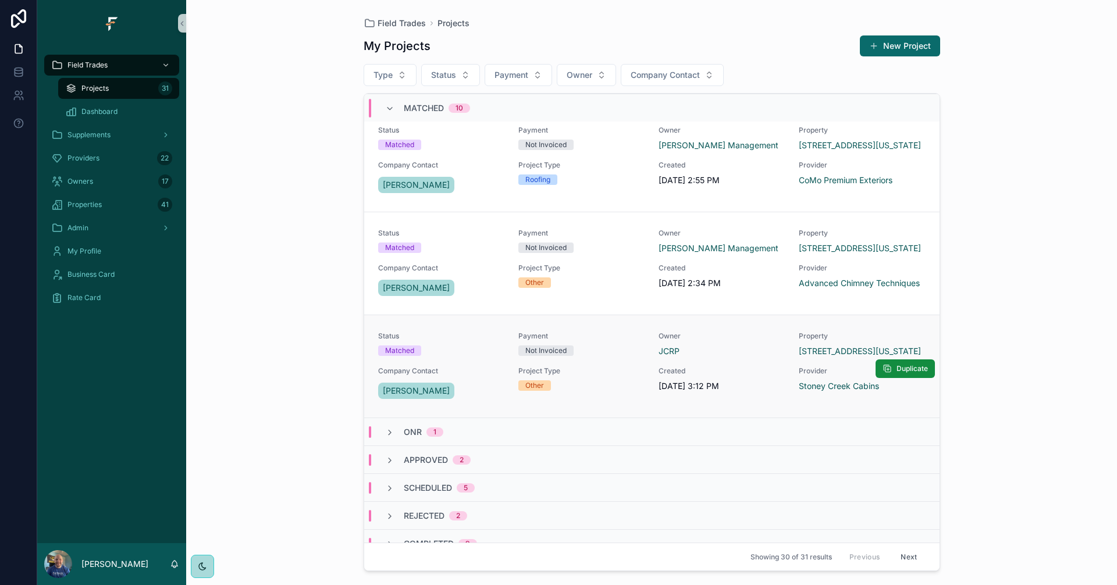
scroll to position [870, 0]
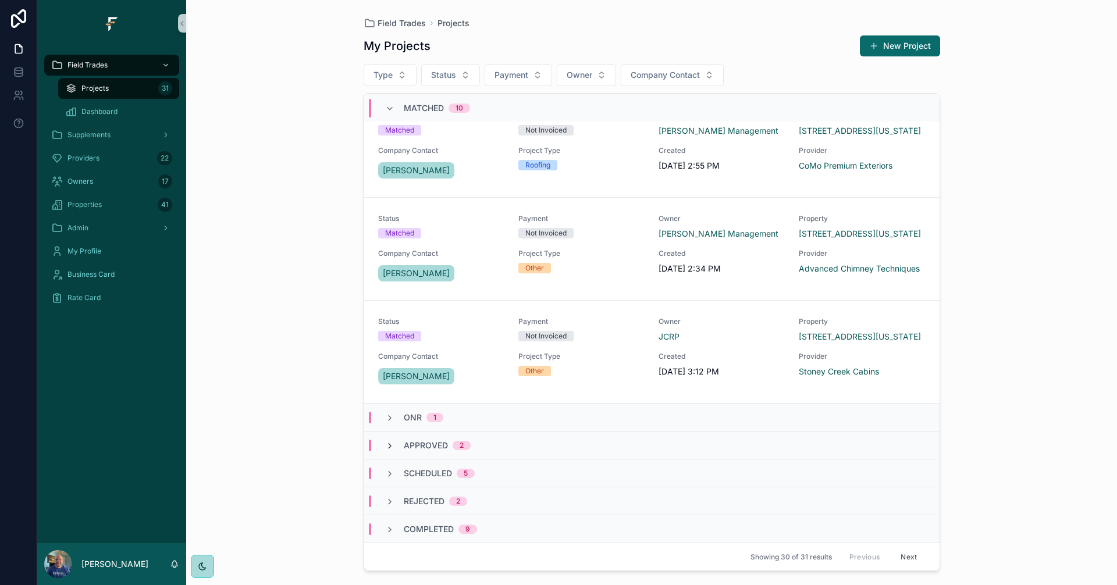
click at [387, 448] on icon "scrollable content" at bounding box center [389, 446] width 9 height 9
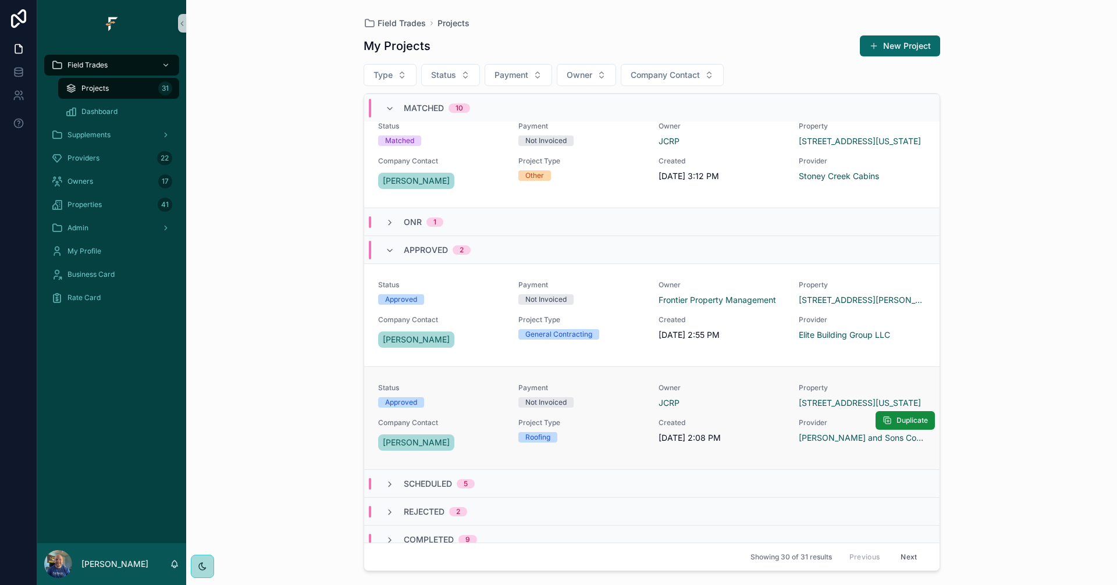
scroll to position [1076, 0]
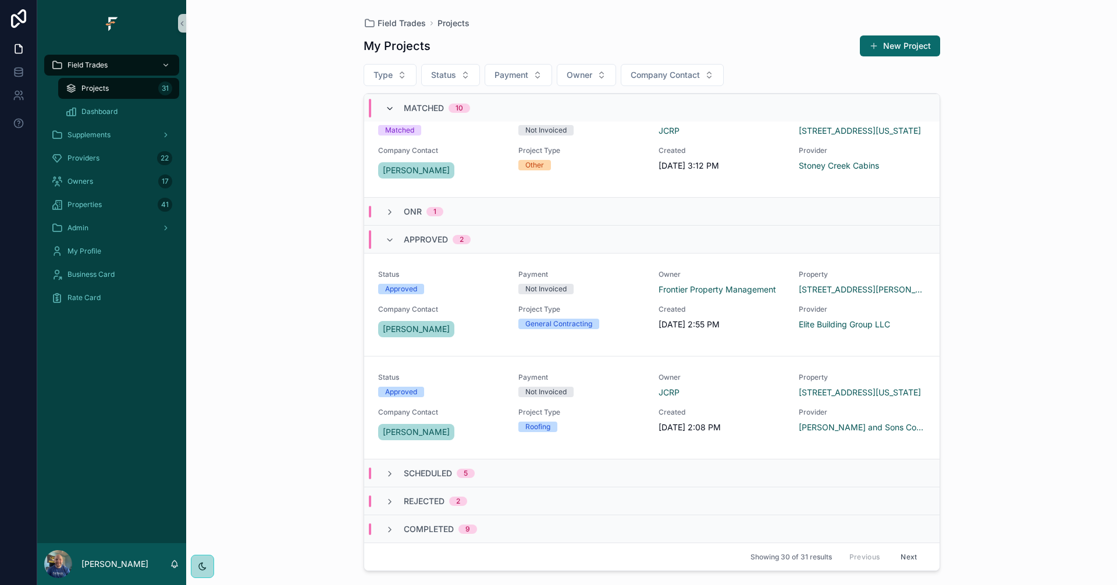
click at [389, 108] on icon "scrollable content" at bounding box center [389, 108] width 9 height 9
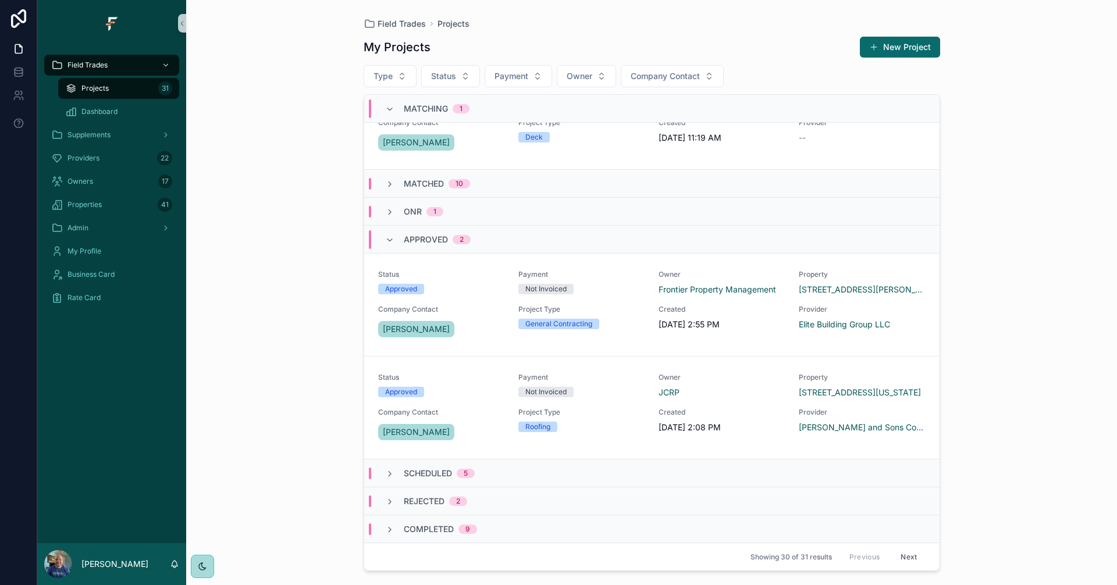
scroll to position [56, 0]
click at [392, 105] on icon "scrollable content" at bounding box center [389, 109] width 9 height 9
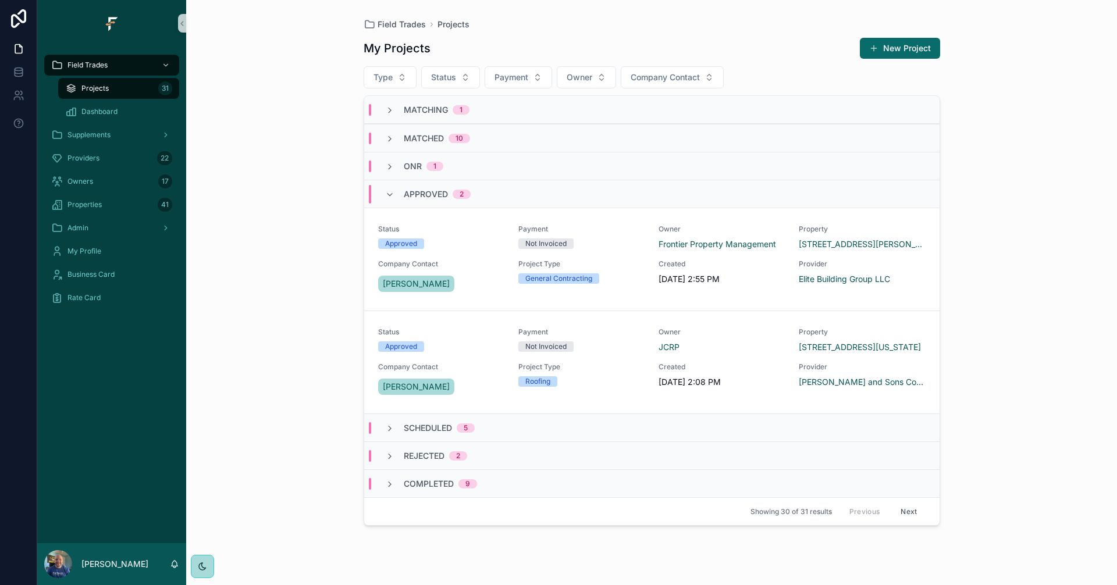
scroll to position [0, 0]
click at [387, 429] on icon "scrollable content" at bounding box center [389, 428] width 9 height 9
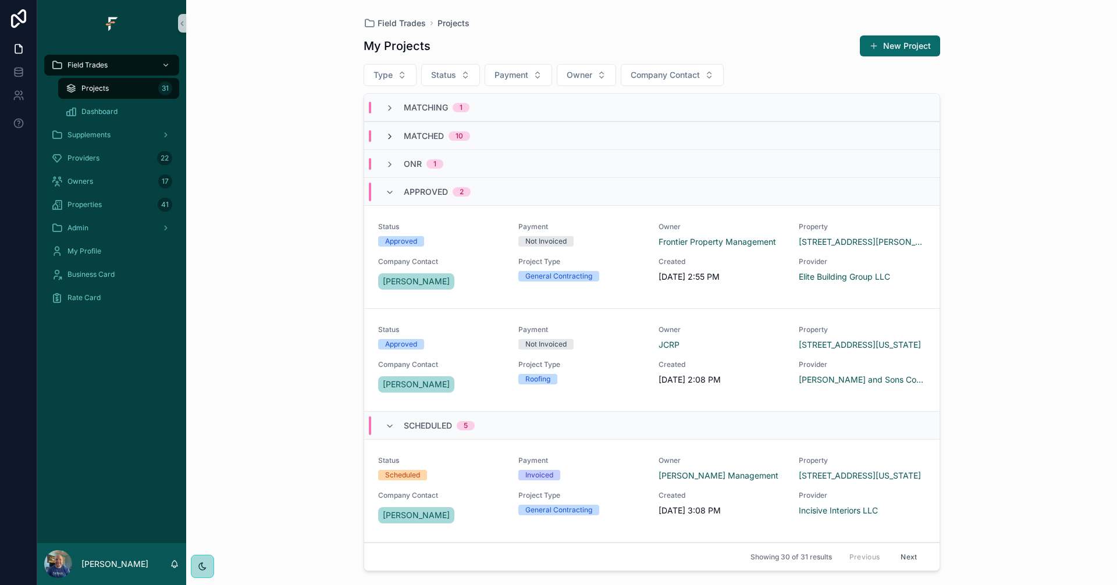
click at [392, 136] on icon "scrollable content" at bounding box center [389, 136] width 9 height 9
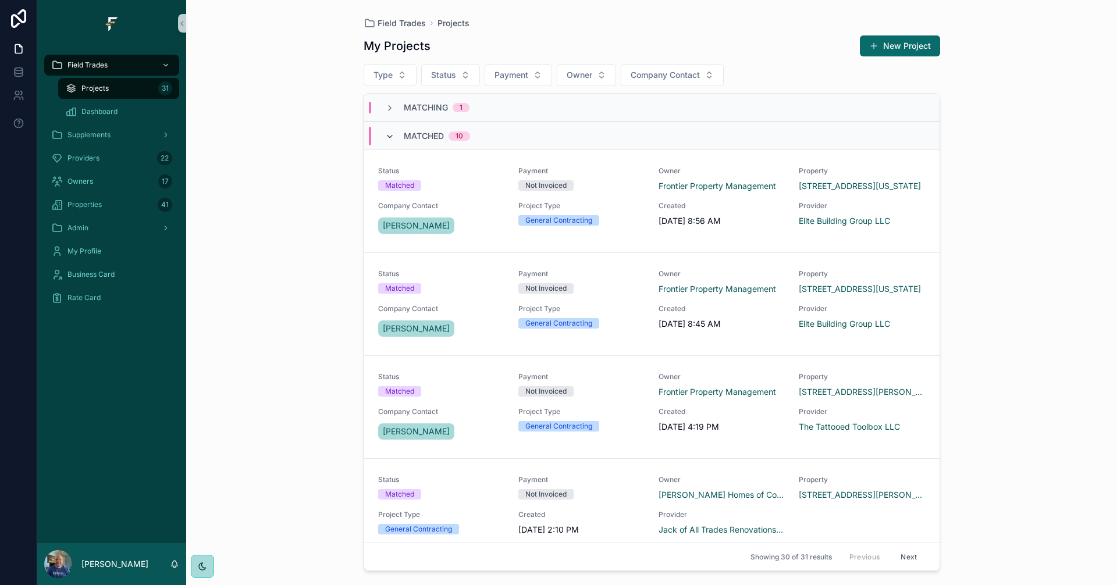
click at [388, 138] on icon "scrollable content" at bounding box center [389, 136] width 9 height 9
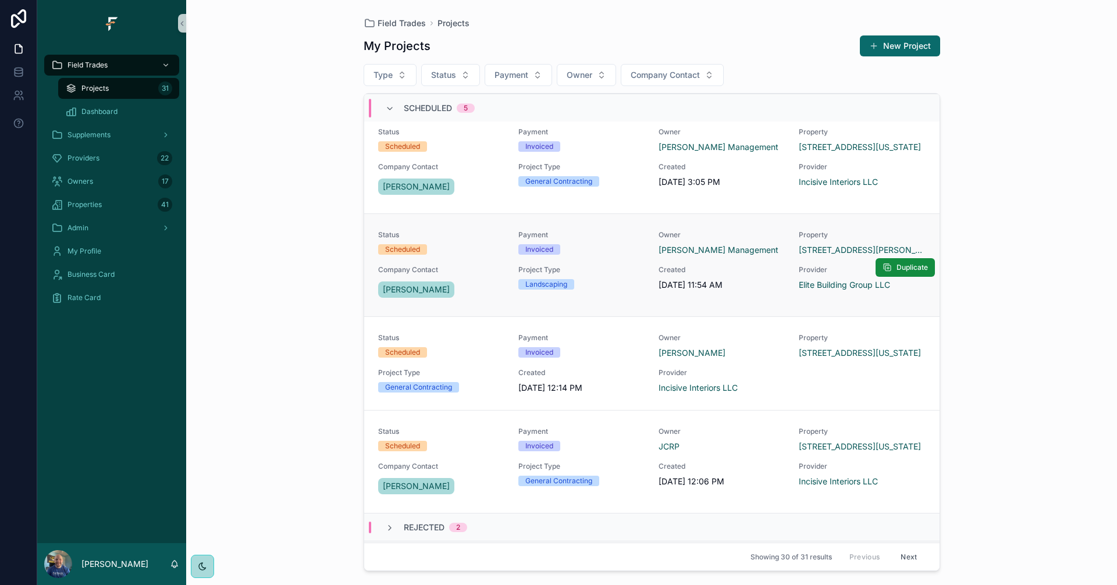
scroll to position [458, 0]
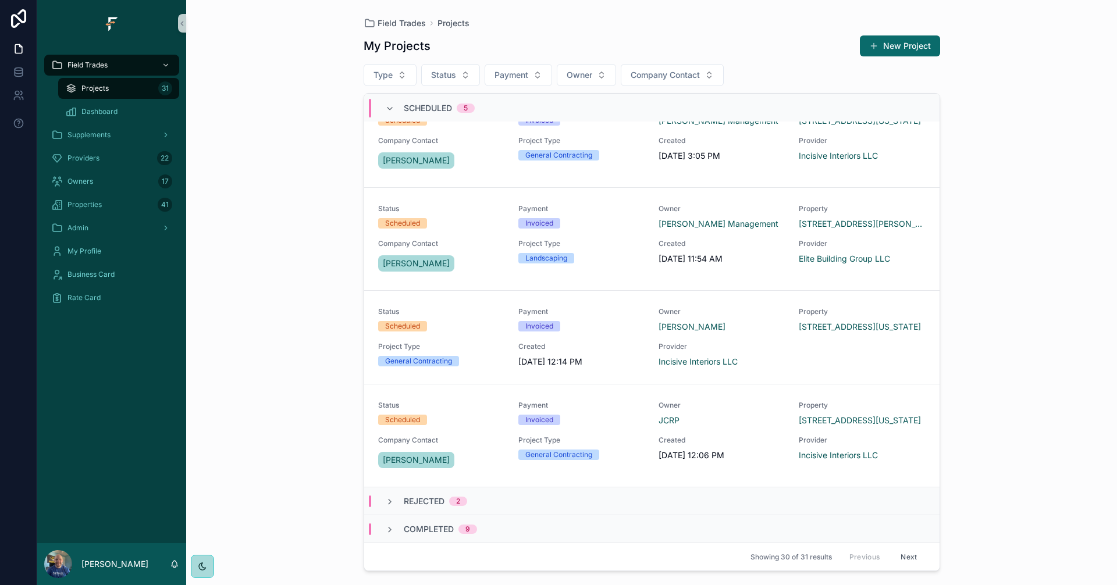
click at [384, 106] on div "Scheduled 5" at bounding box center [430, 108] width 118 height 19
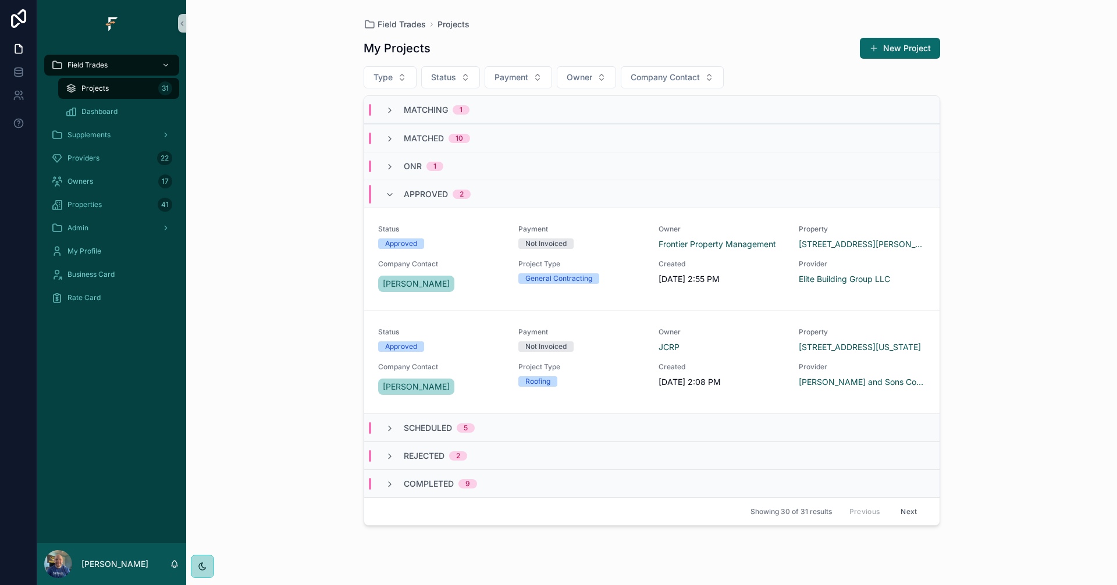
click at [399, 196] on div "Approved 2" at bounding box center [428, 194] width 86 height 19
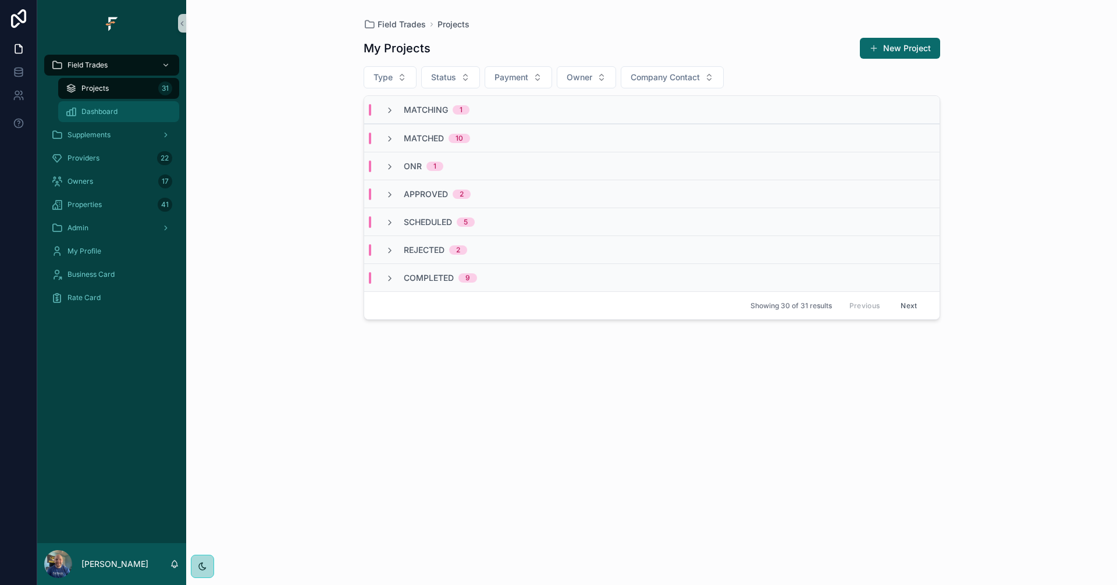
click at [95, 116] on span "Dashboard" at bounding box center [99, 111] width 36 height 9
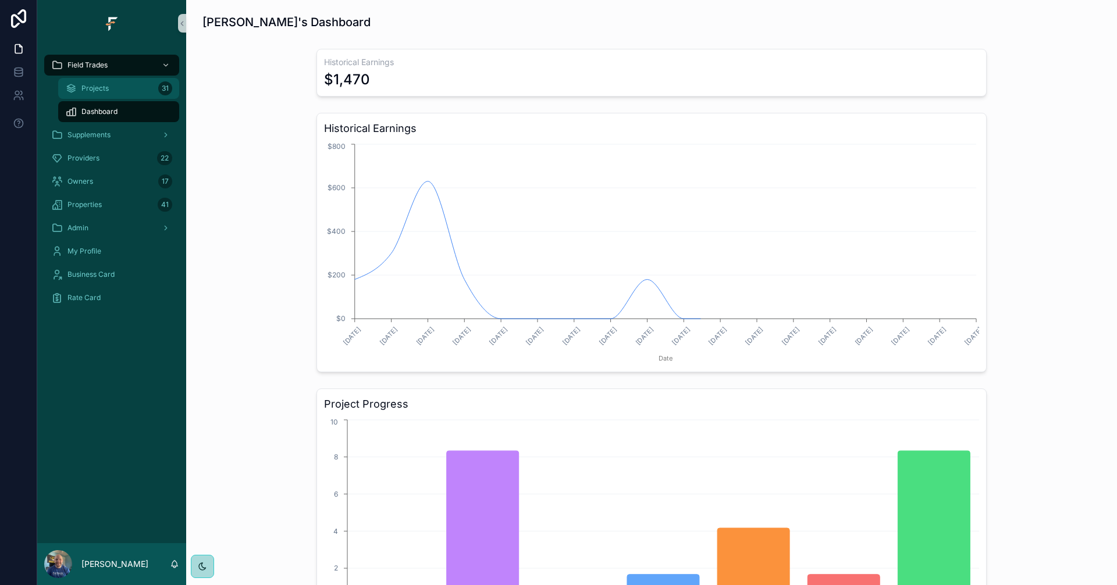
click at [101, 90] on span "Projects" at bounding box center [94, 88] width 27 height 9
